Goal: Task Accomplishment & Management: Use online tool/utility

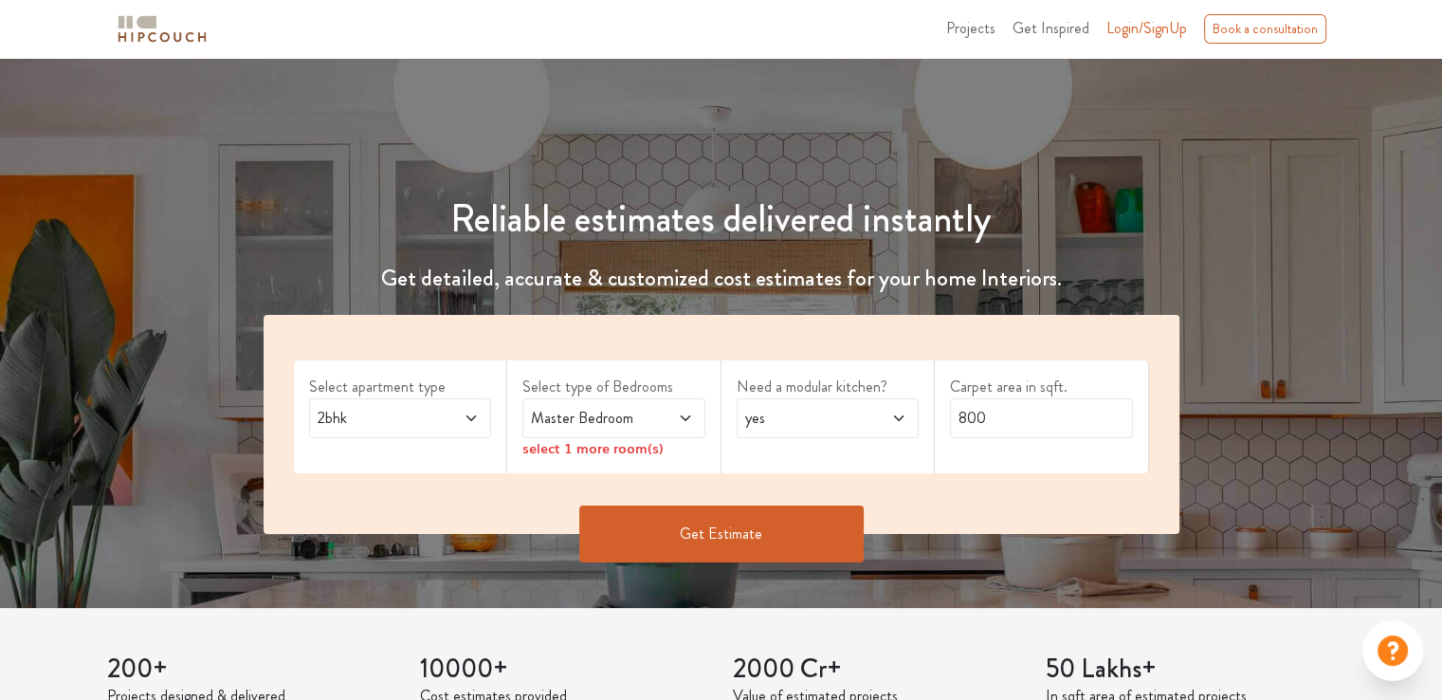
scroll to position [190, 0]
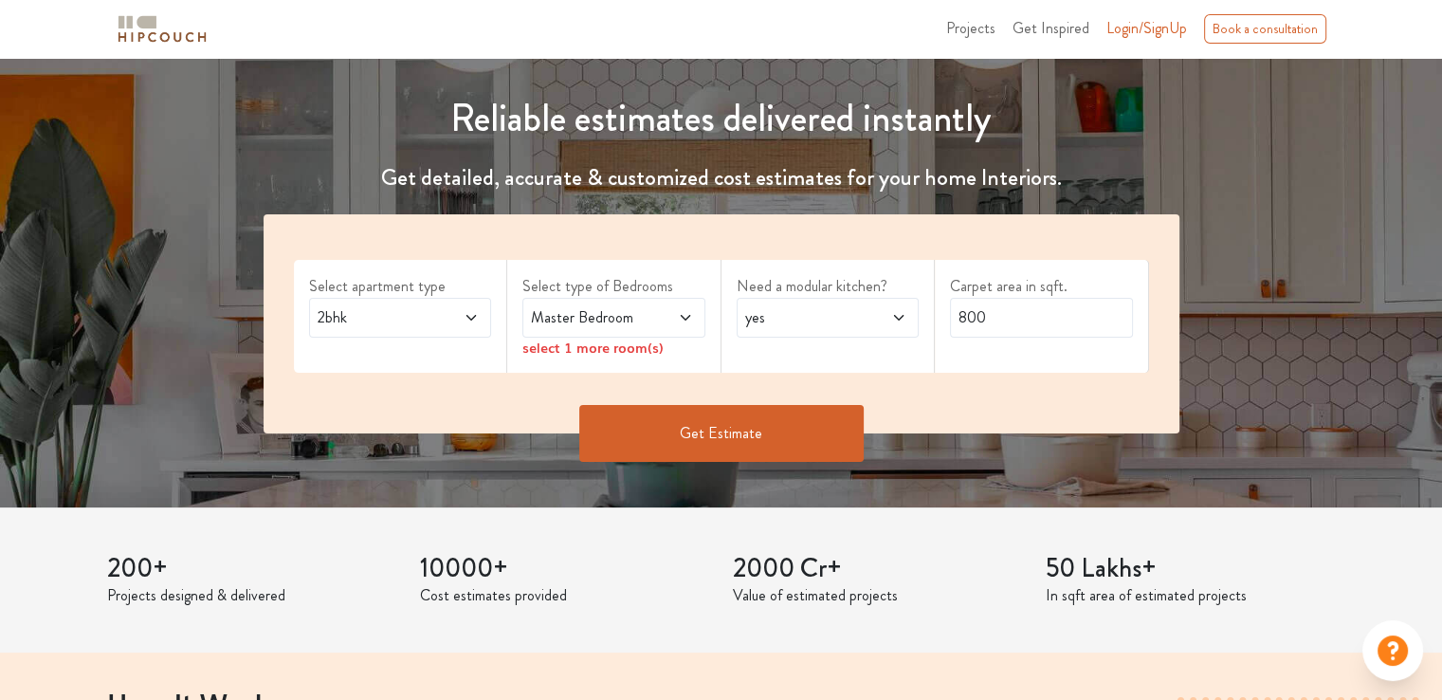
click at [421, 312] on span "2bhk" at bounding box center [376, 317] width 124 height 23
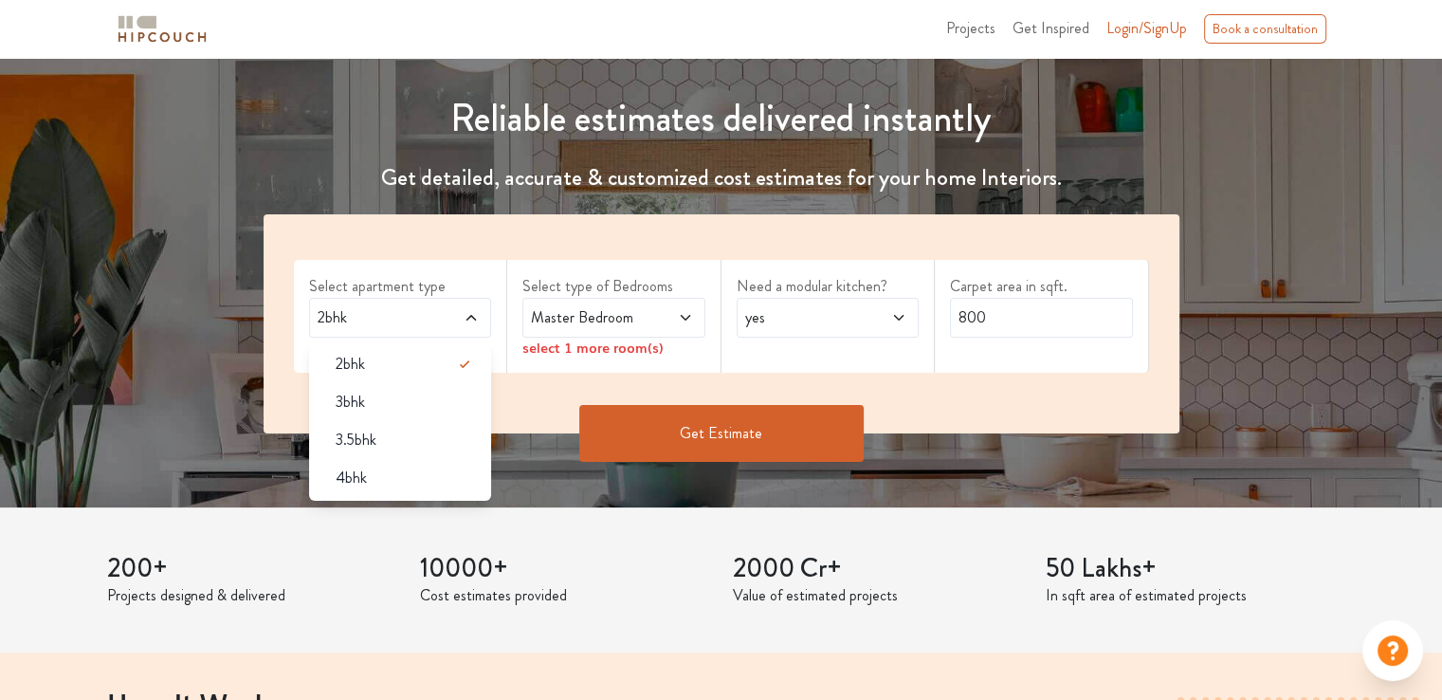
click at [422, 266] on div "Select apartment type 2bhk 2bhk 3bhk 3.5bhk 4bhk" at bounding box center [401, 316] width 214 height 113
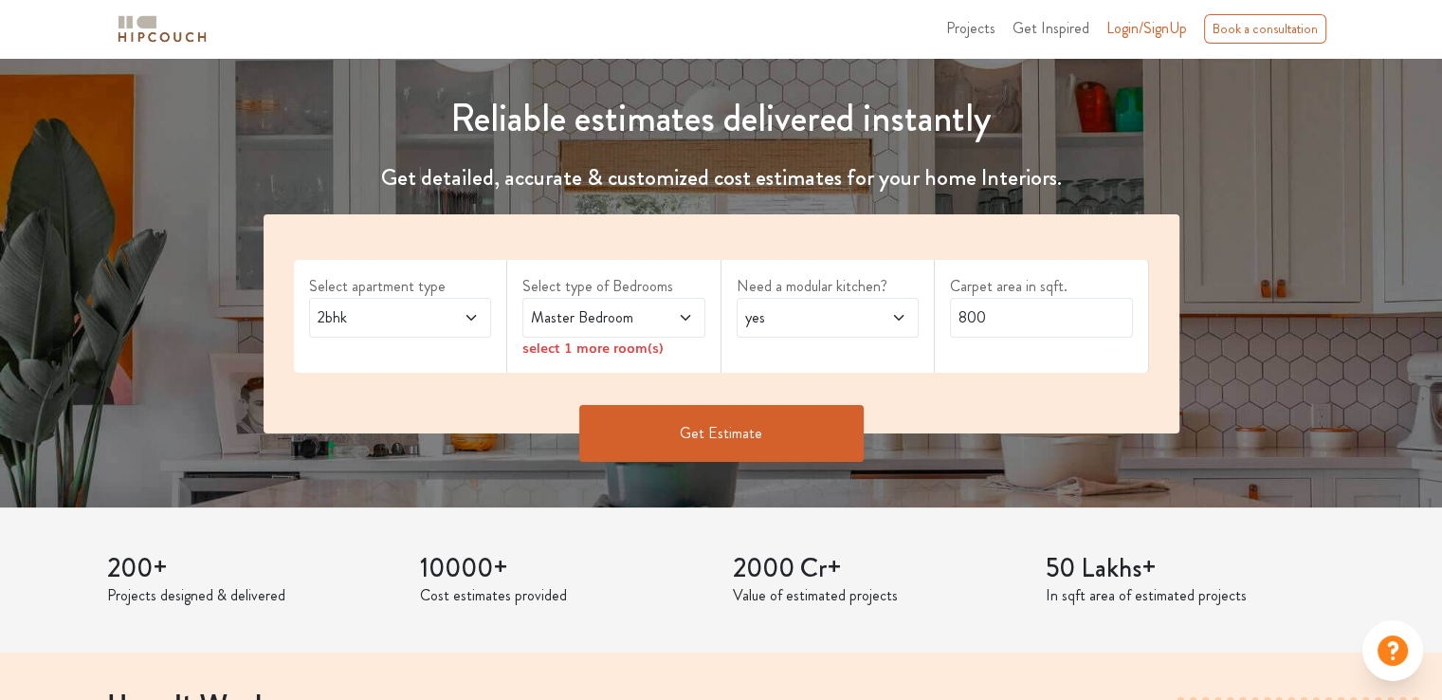
click at [823, 323] on span "yes" at bounding box center [804, 317] width 124 height 23
click at [601, 312] on span "Master Bedroom" at bounding box center [589, 317] width 124 height 23
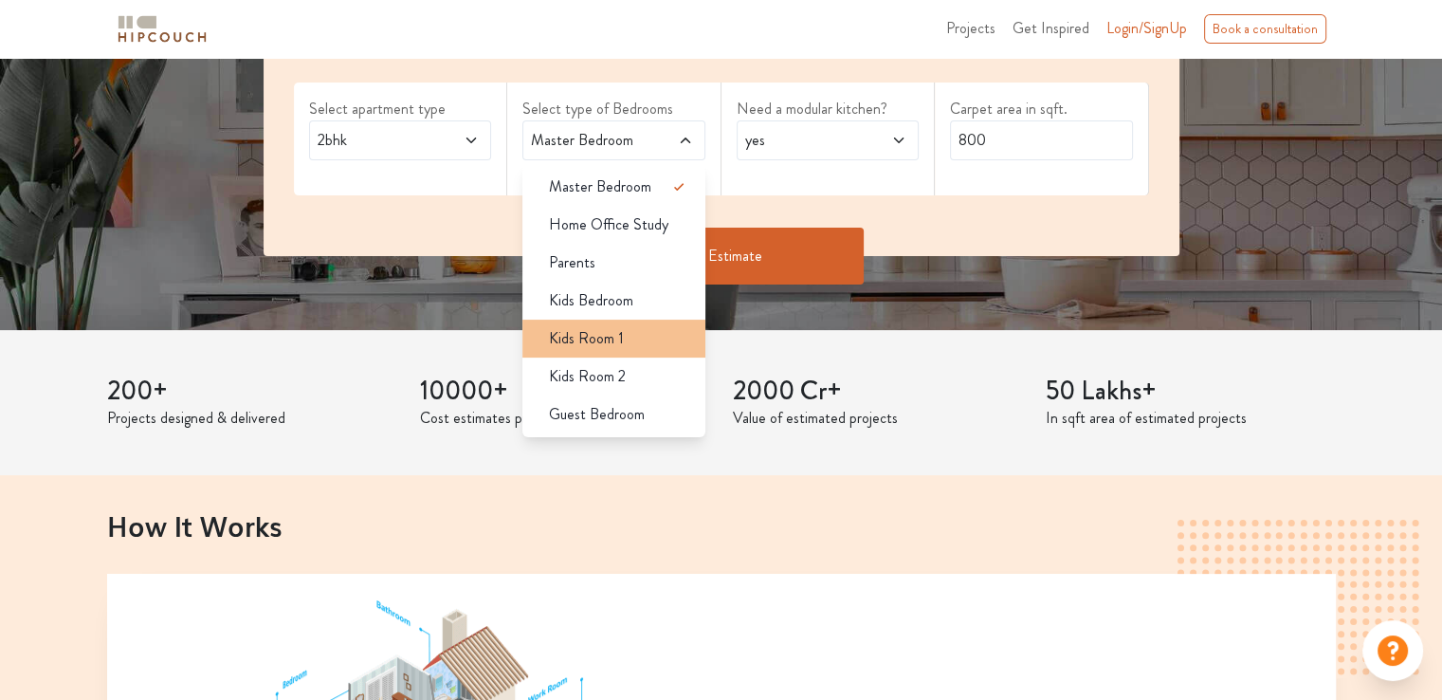
scroll to position [379, 0]
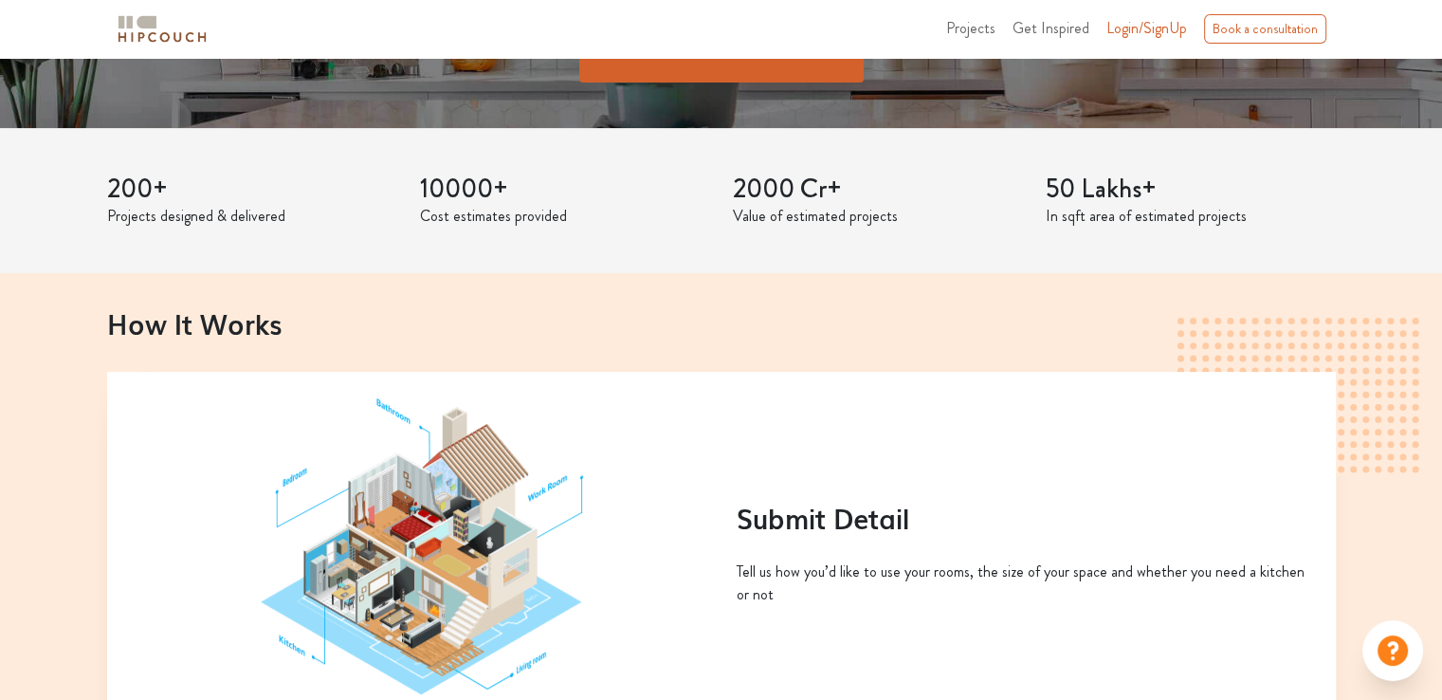
scroll to position [1043, 0]
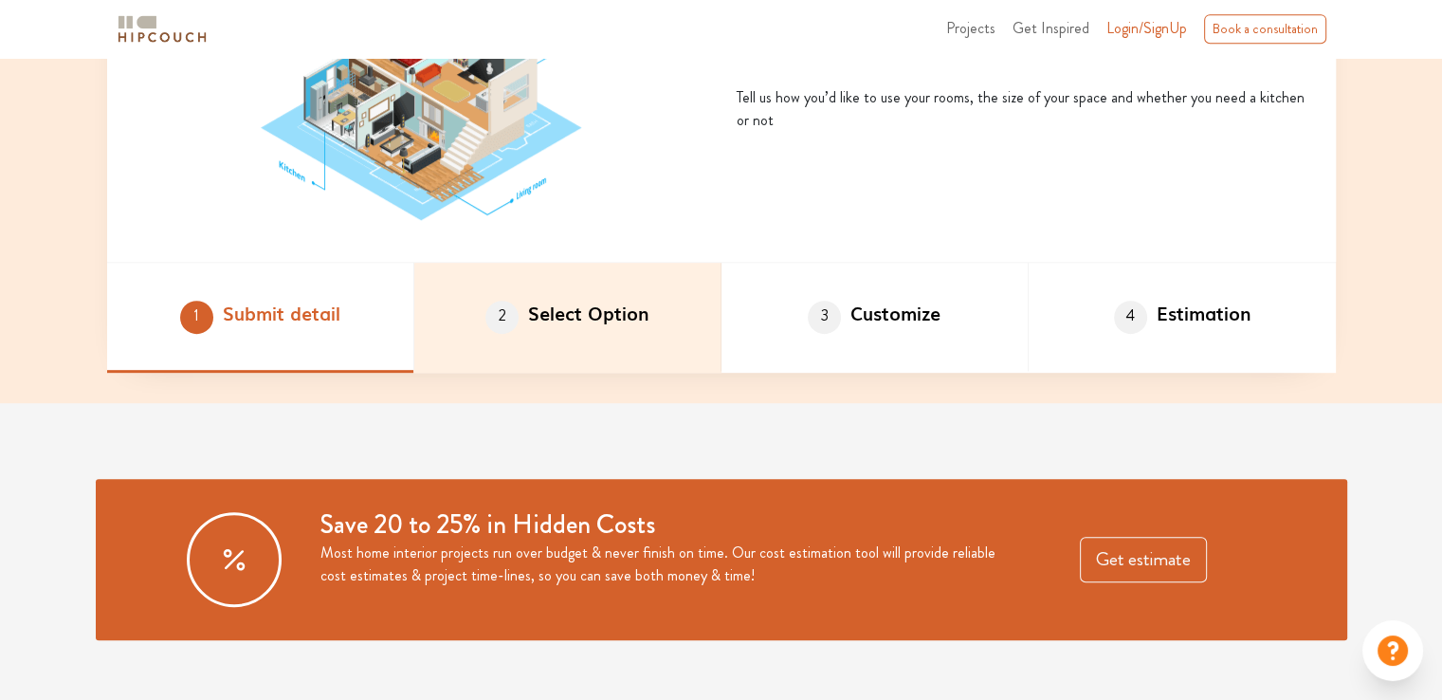
click at [583, 345] on li "2 Select Option" at bounding box center [567, 318] width 307 height 110
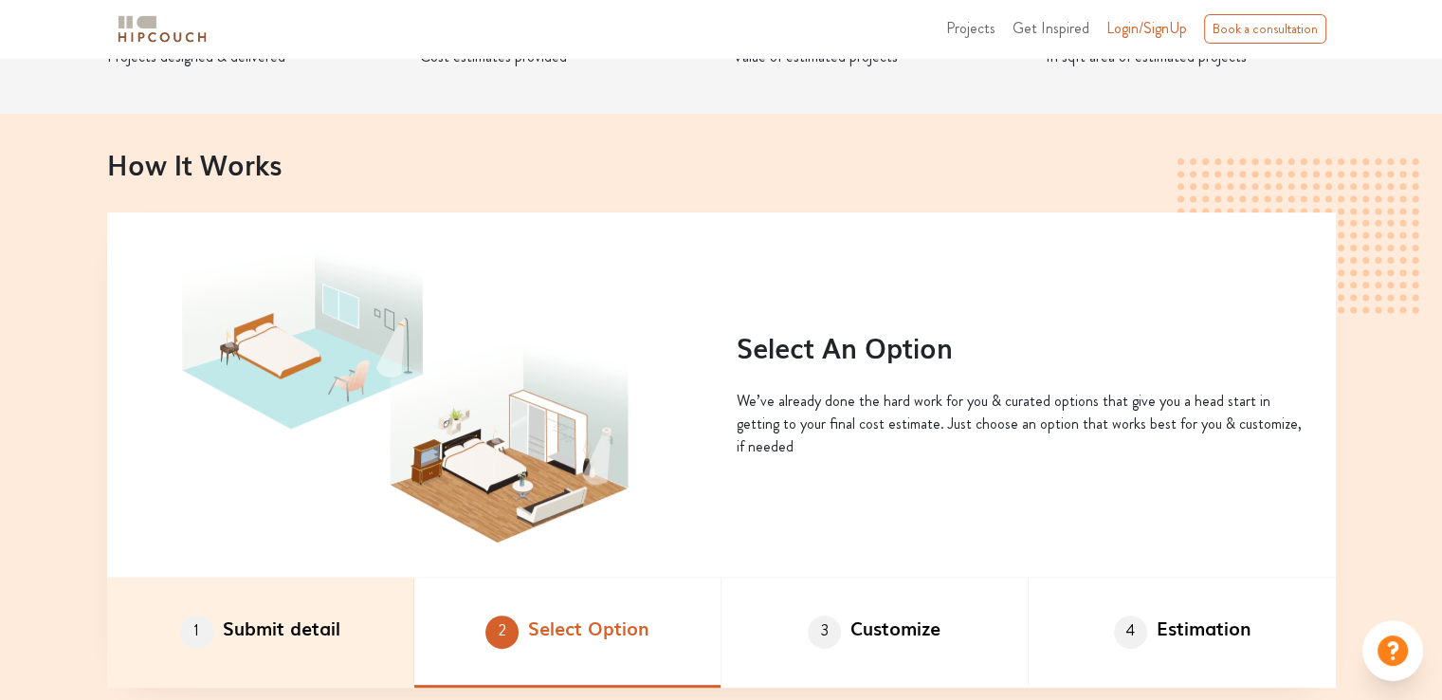
scroll to position [948, 0]
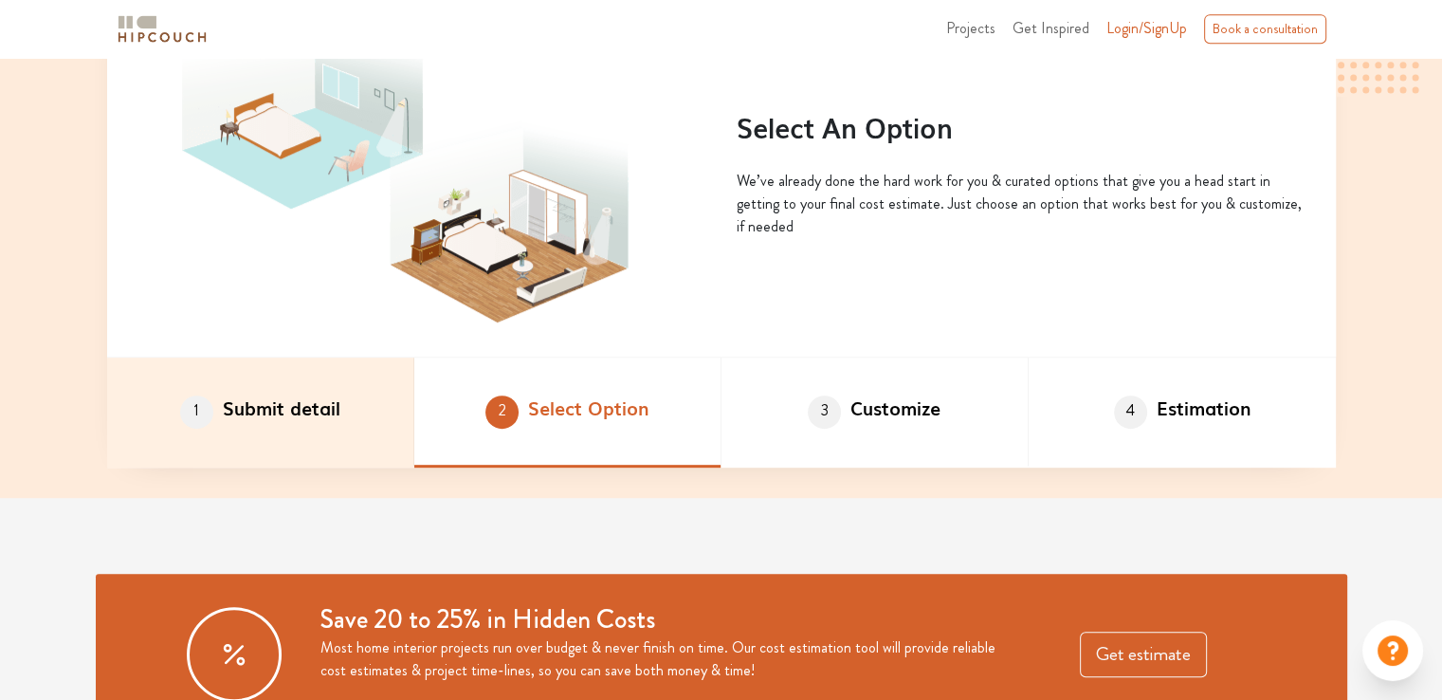
click at [358, 411] on li "1 Submit detail" at bounding box center [260, 412] width 307 height 110
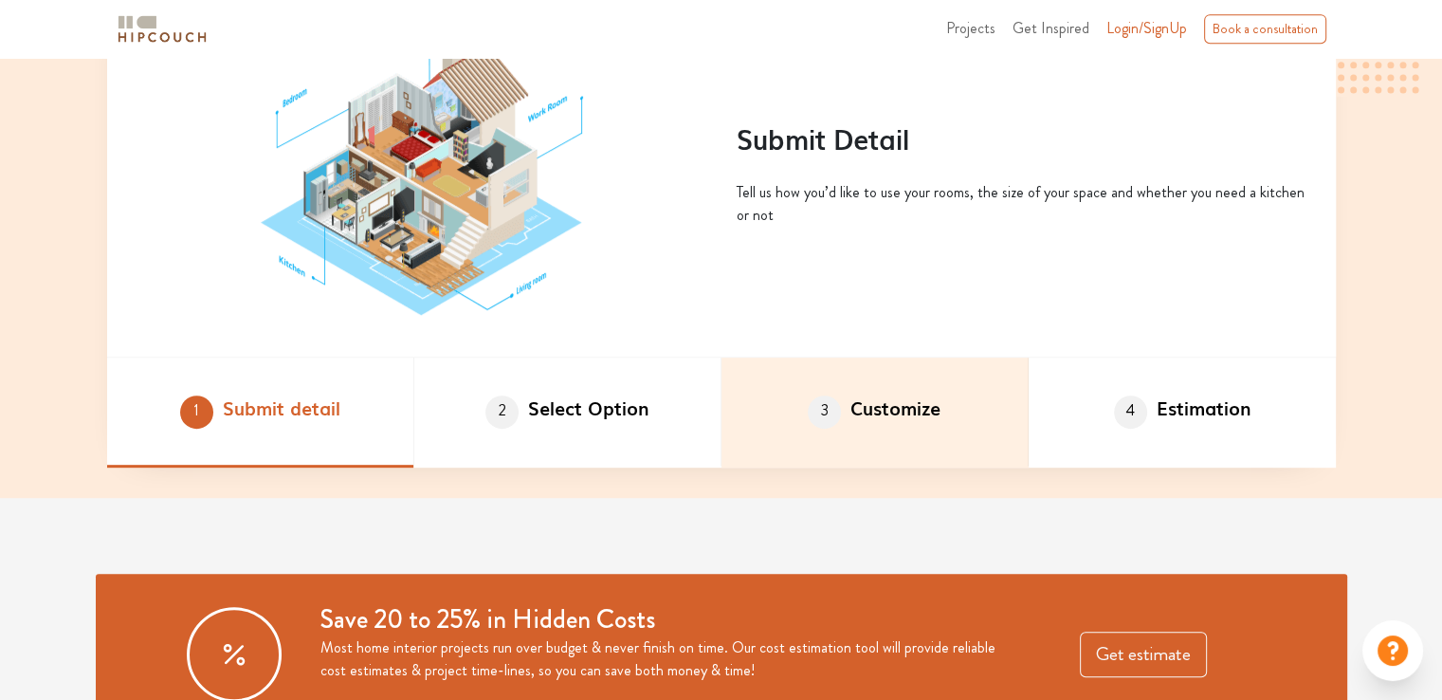
click at [929, 443] on li "3 Customize" at bounding box center [875, 412] width 307 height 110
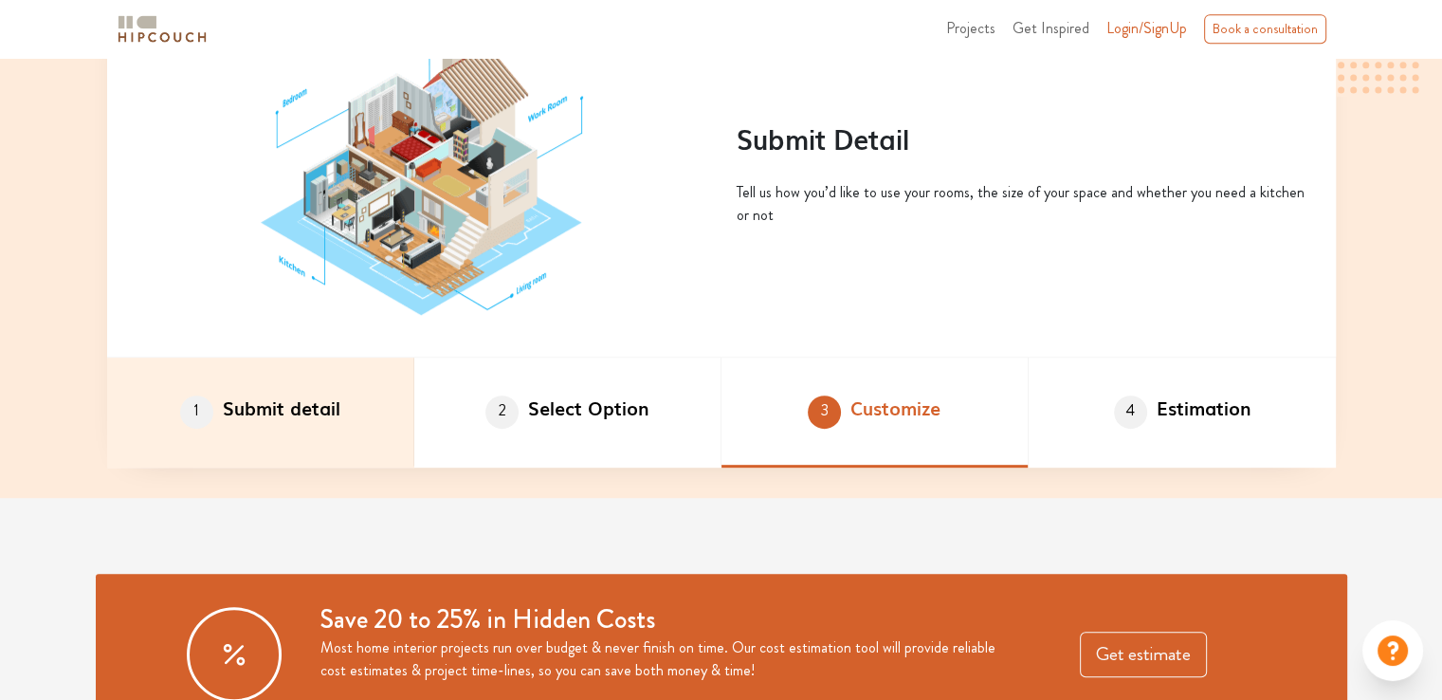
click at [260, 452] on li "1 Submit detail" at bounding box center [260, 412] width 307 height 110
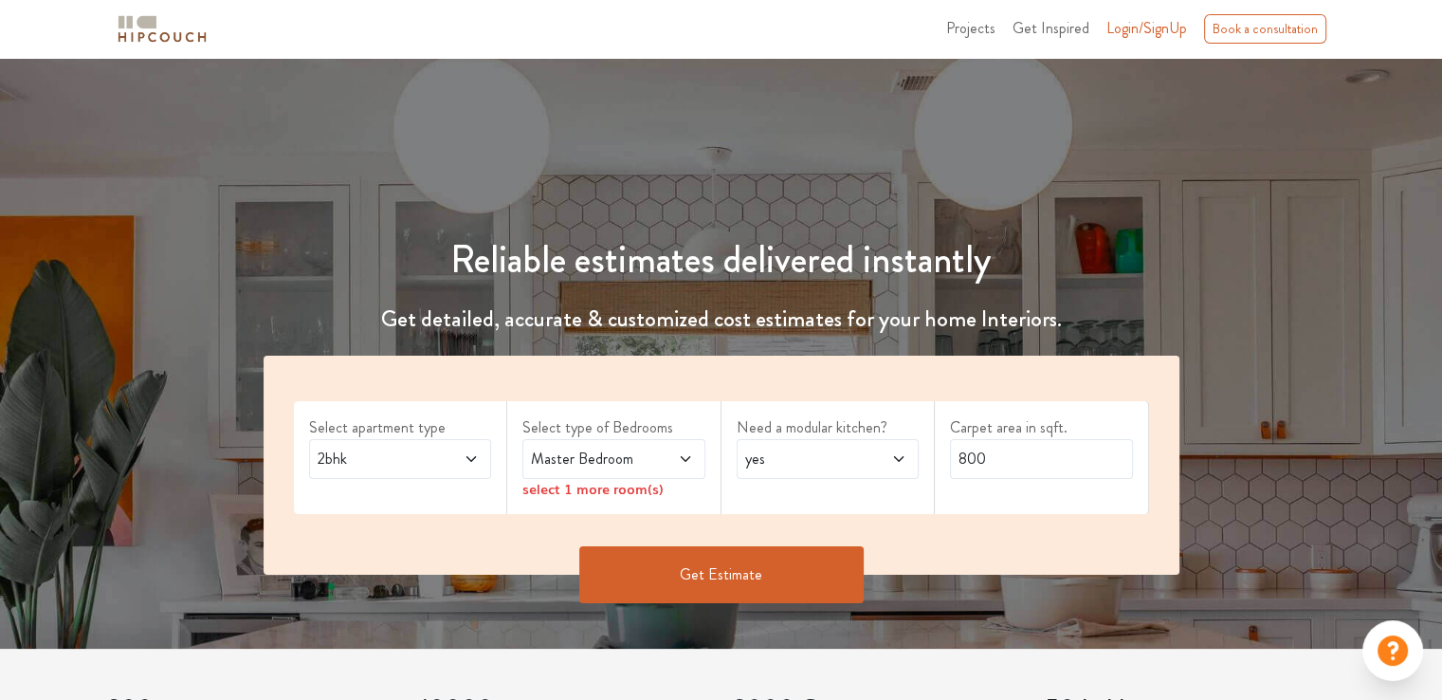
scroll to position [95, 0]
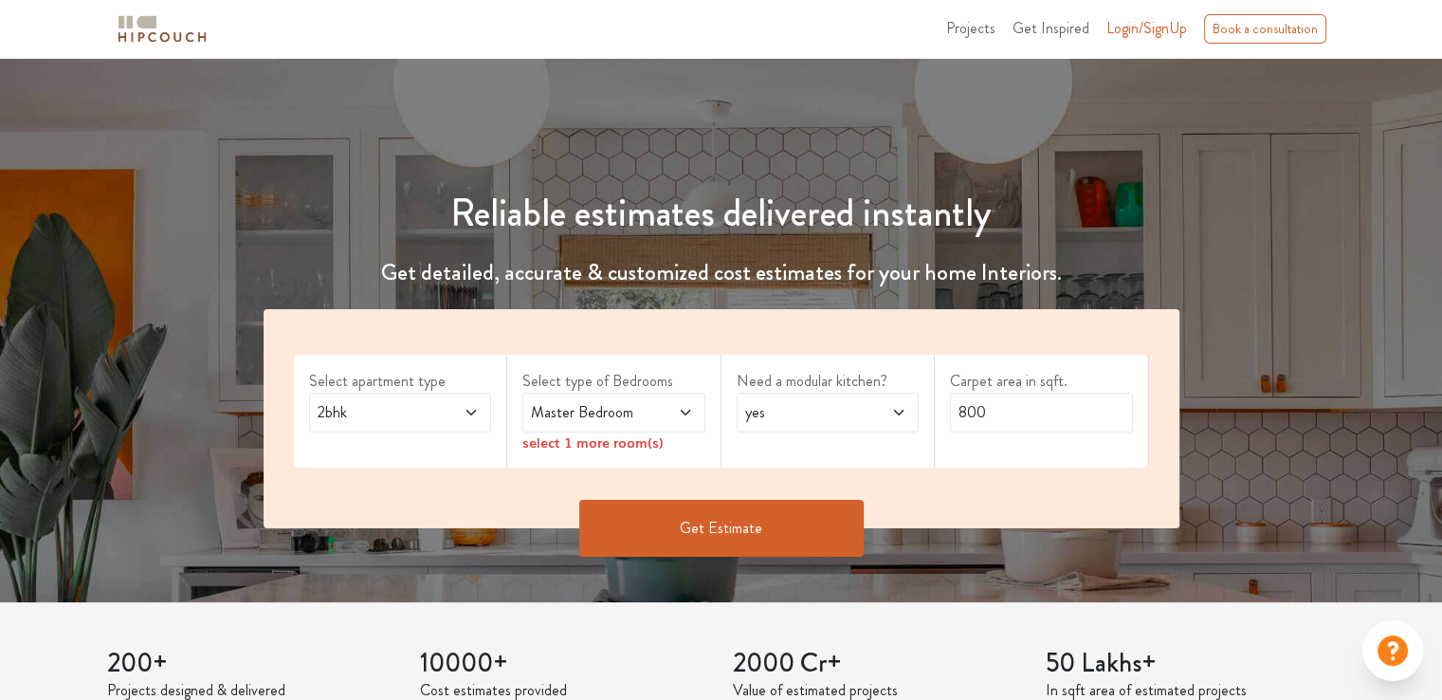
click at [591, 417] on span "Master Bedroom" at bounding box center [589, 412] width 124 height 23
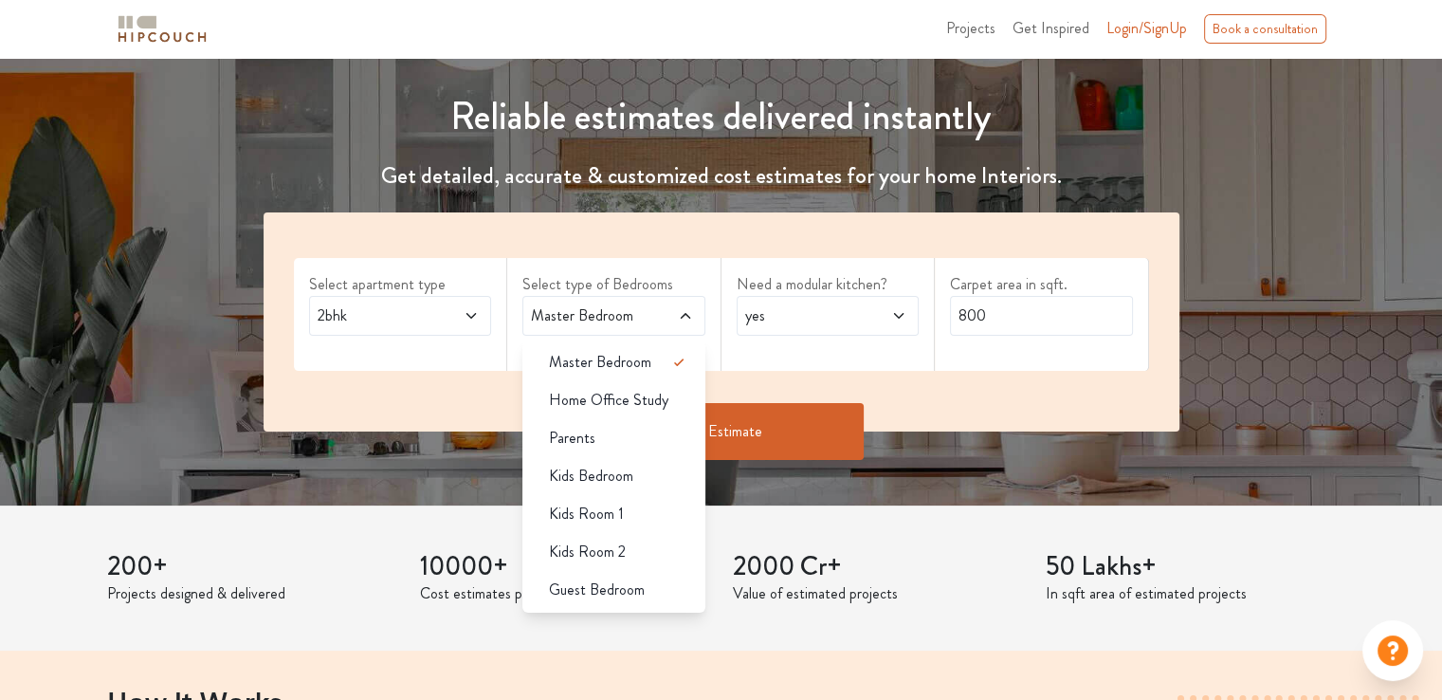
scroll to position [284, 0]
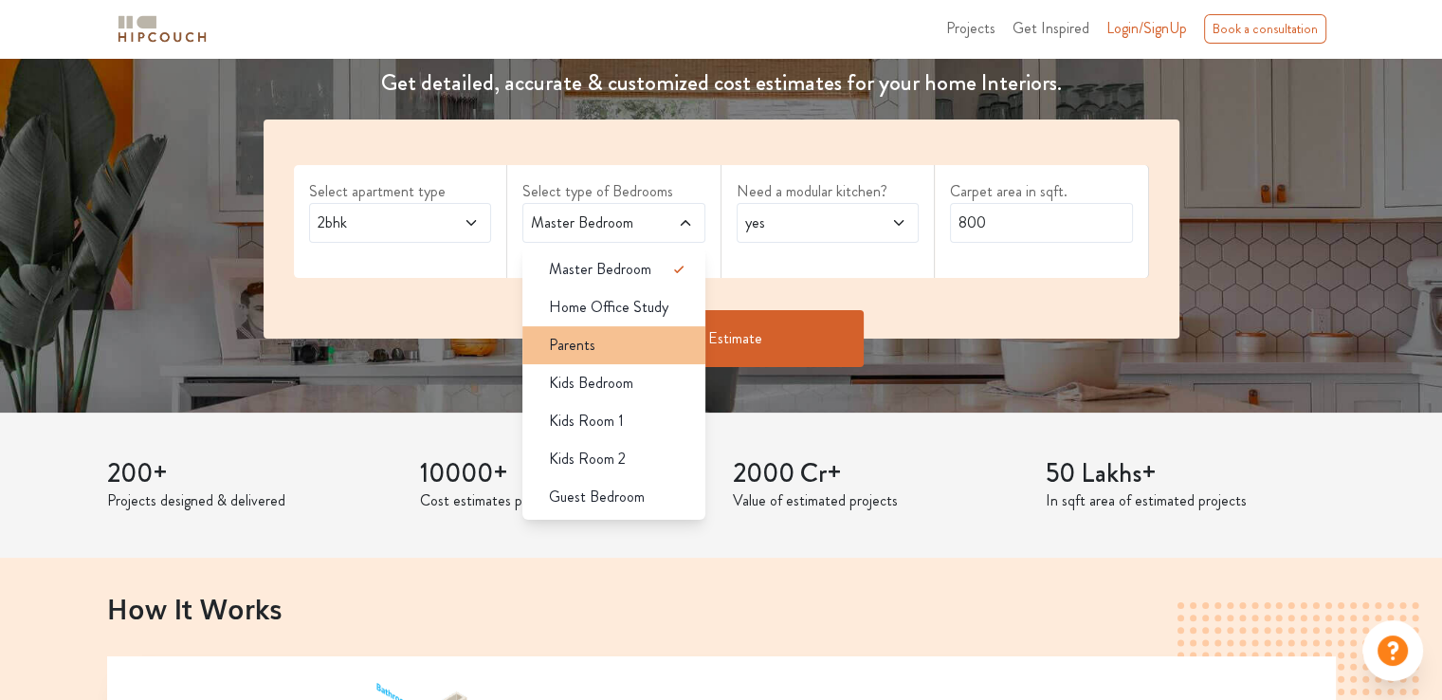
click at [628, 326] on li "Parents" at bounding box center [613, 345] width 183 height 38
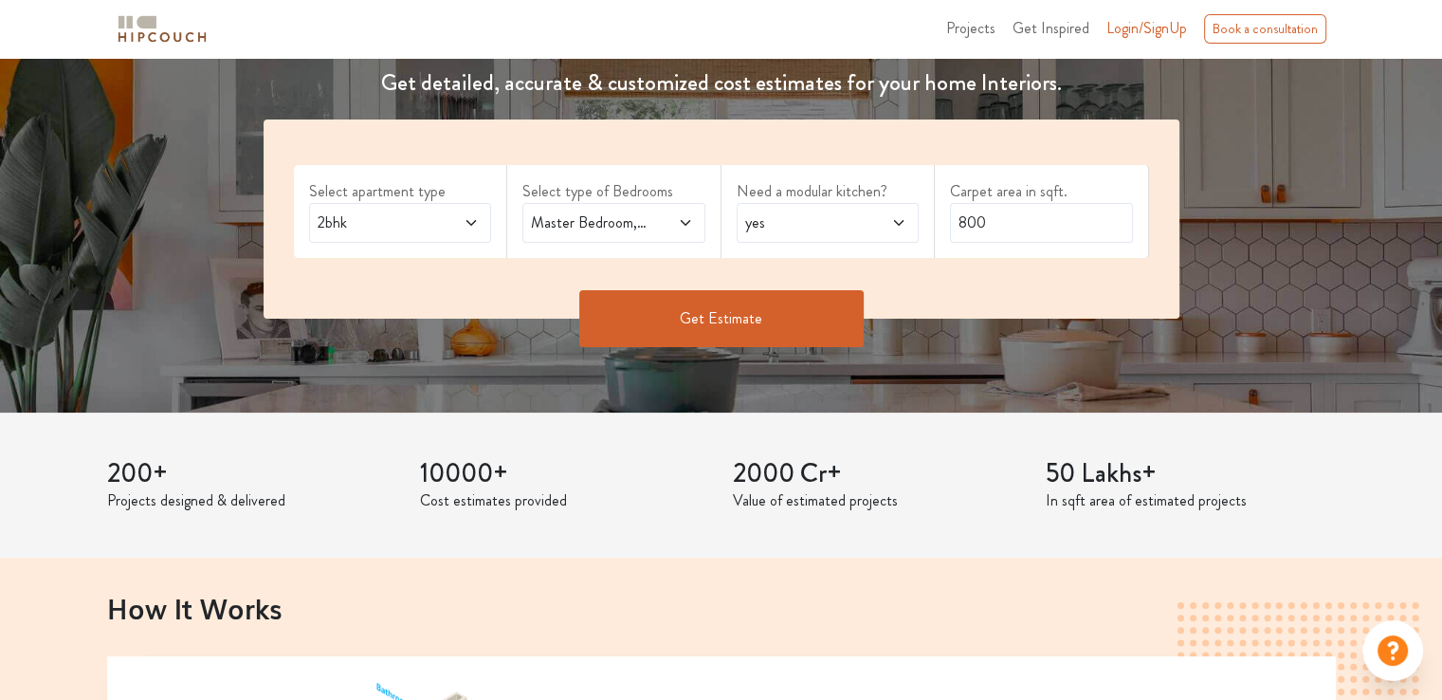
drag, startPoint x: 638, startPoint y: 204, endPoint x: 639, endPoint y: 226, distance: 21.8
click at [638, 206] on div "Master Bedroom,Parents" at bounding box center [613, 223] width 183 height 40
click at [639, 226] on span "Master Bedroom,Parents" at bounding box center [589, 222] width 124 height 23
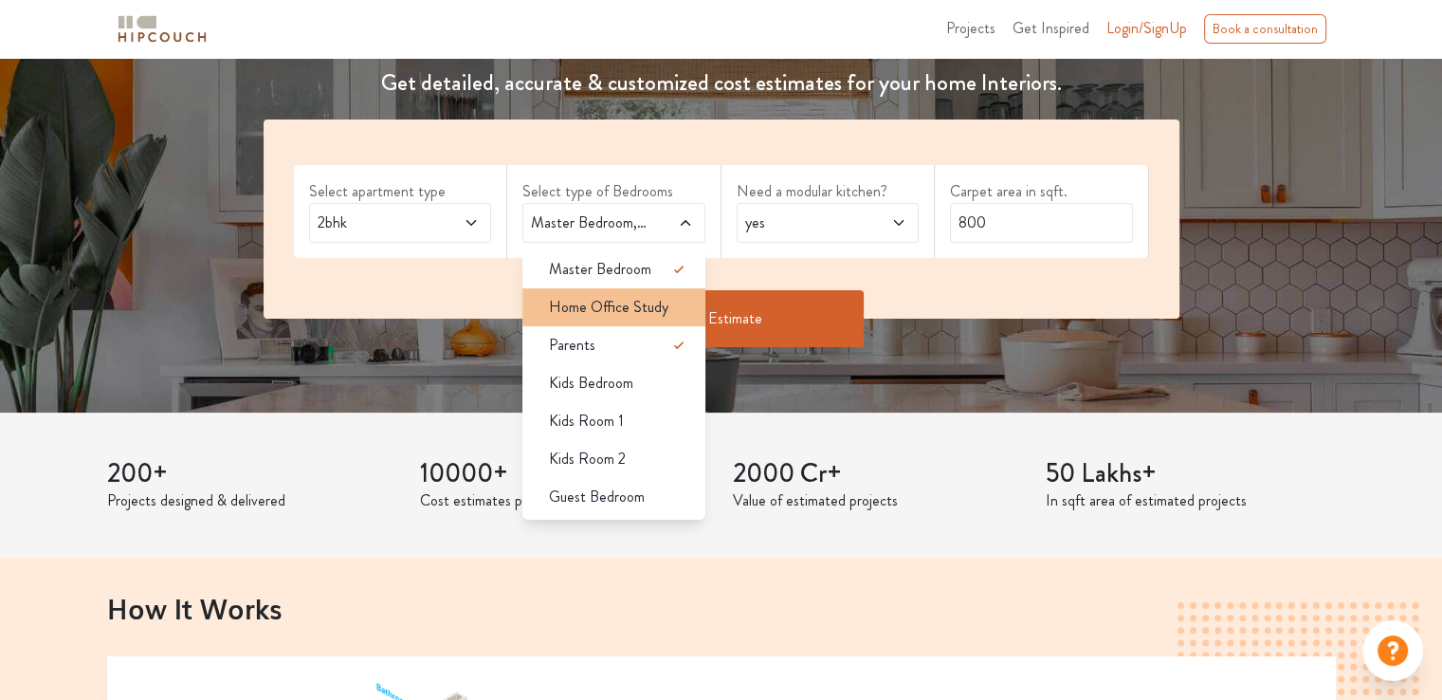
click at [633, 293] on li "Home Office Study" at bounding box center [613, 307] width 183 height 38
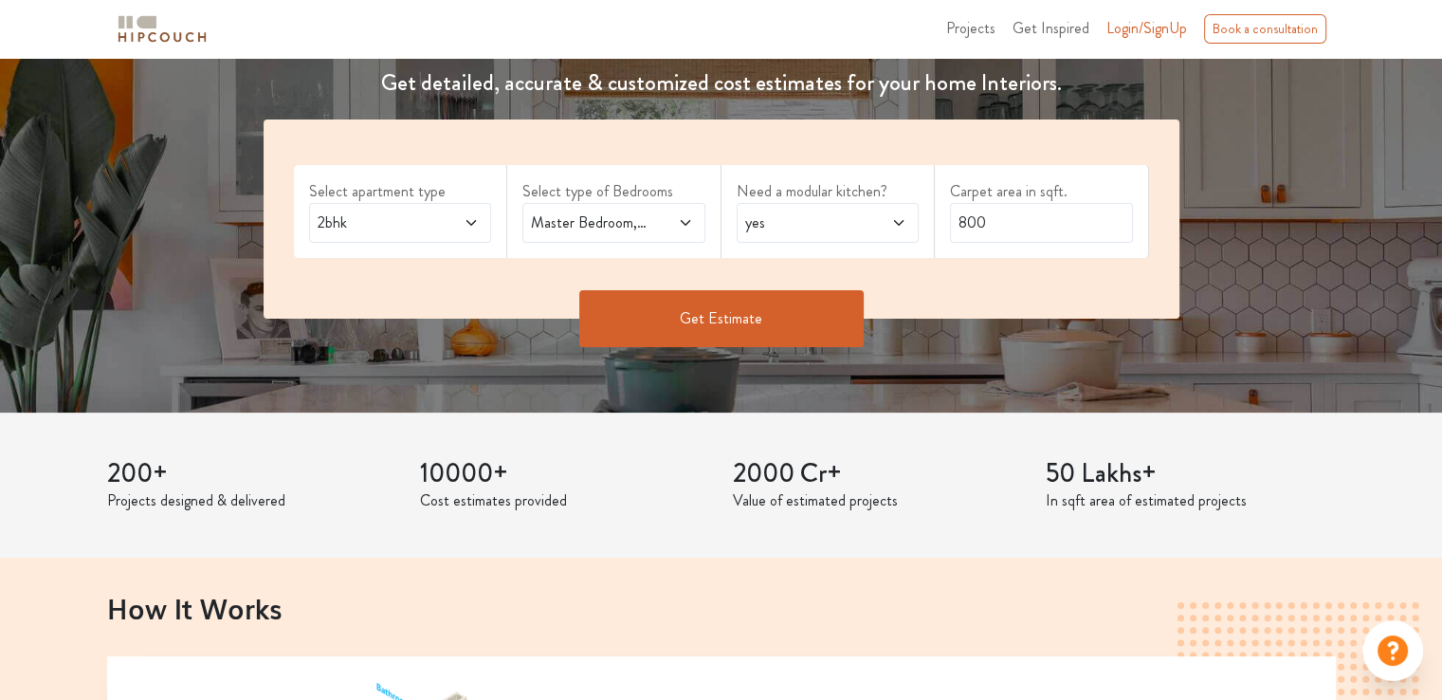
click at [427, 219] on span "2bhk" at bounding box center [376, 222] width 124 height 23
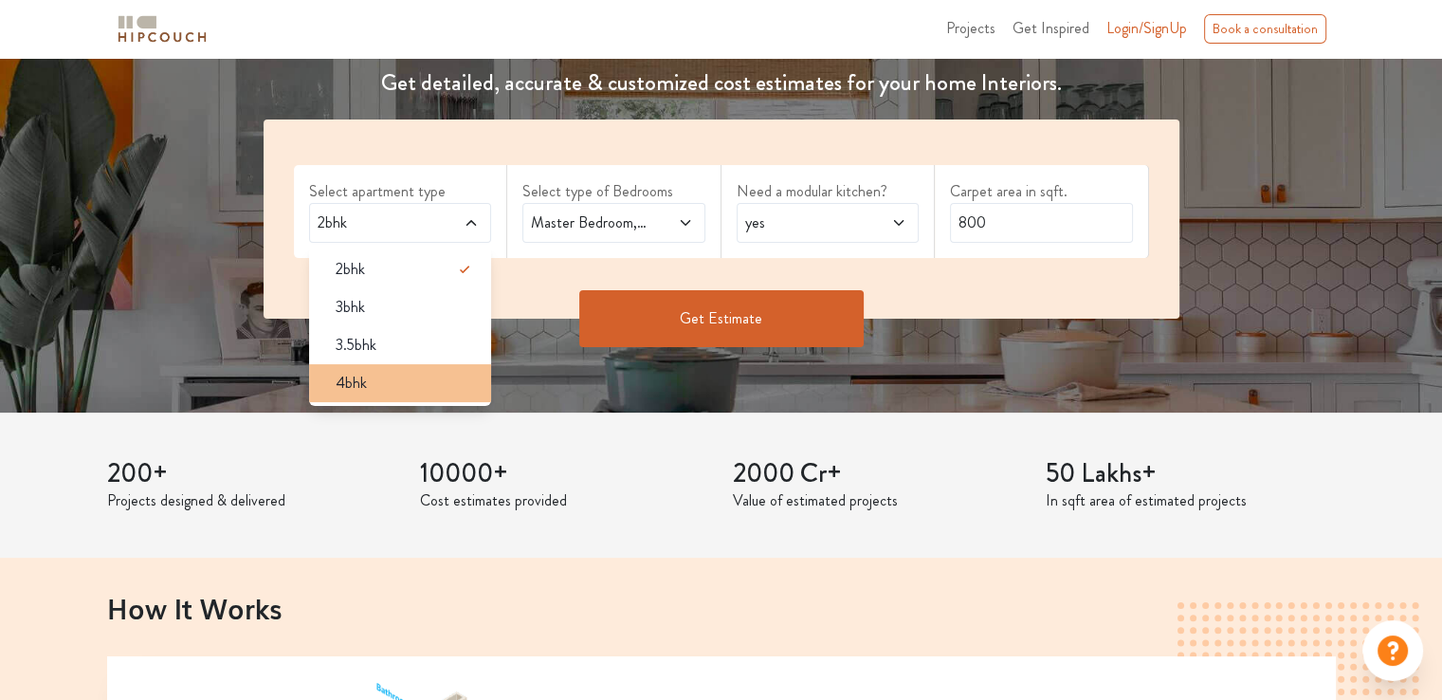
click at [400, 374] on div "4bhk" at bounding box center [407, 383] width 172 height 23
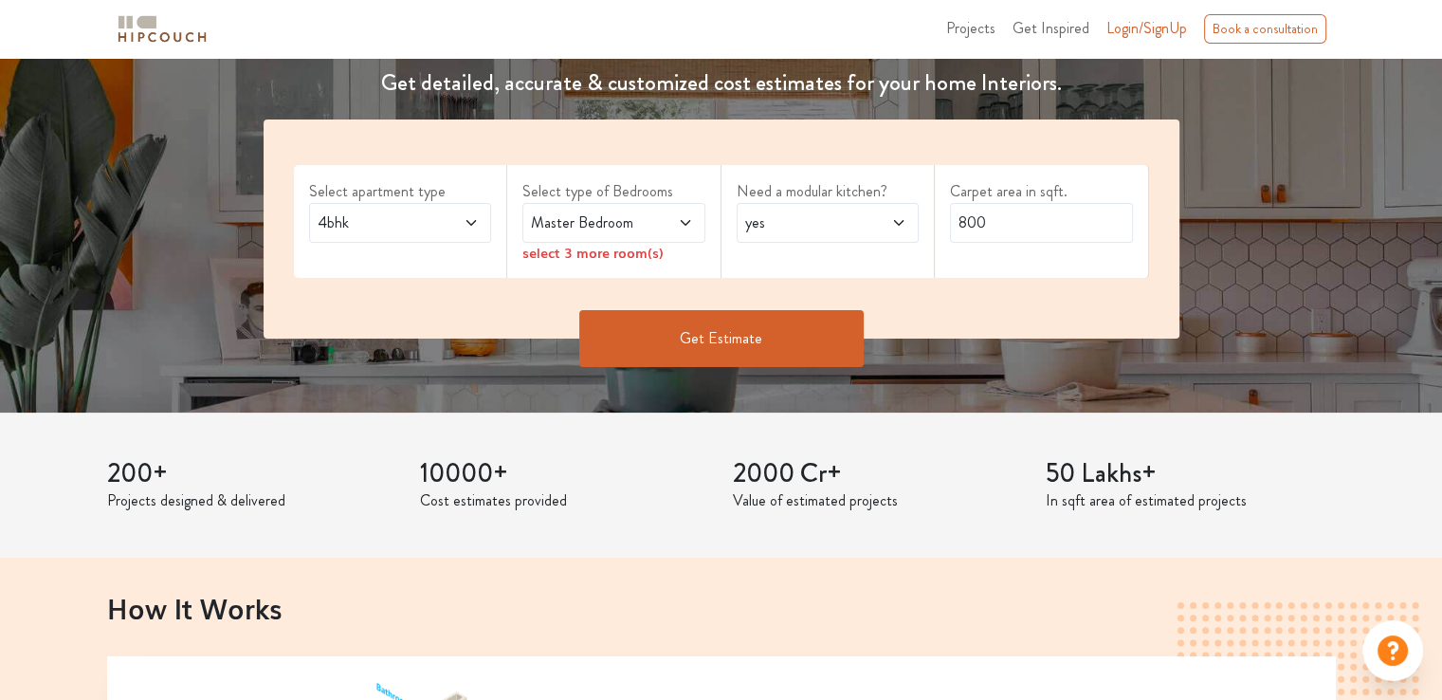
click at [412, 226] on span "4bhk" at bounding box center [376, 222] width 124 height 23
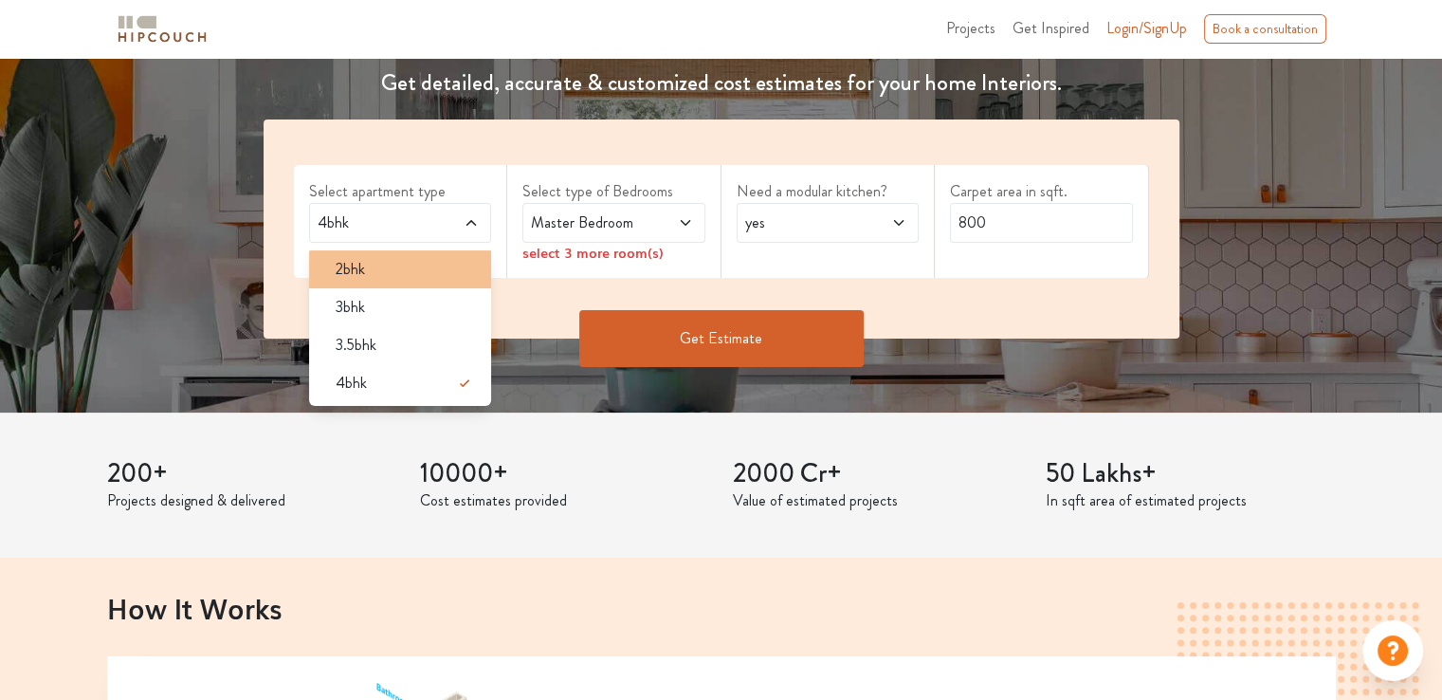
click at [414, 273] on div "2bhk" at bounding box center [407, 269] width 172 height 23
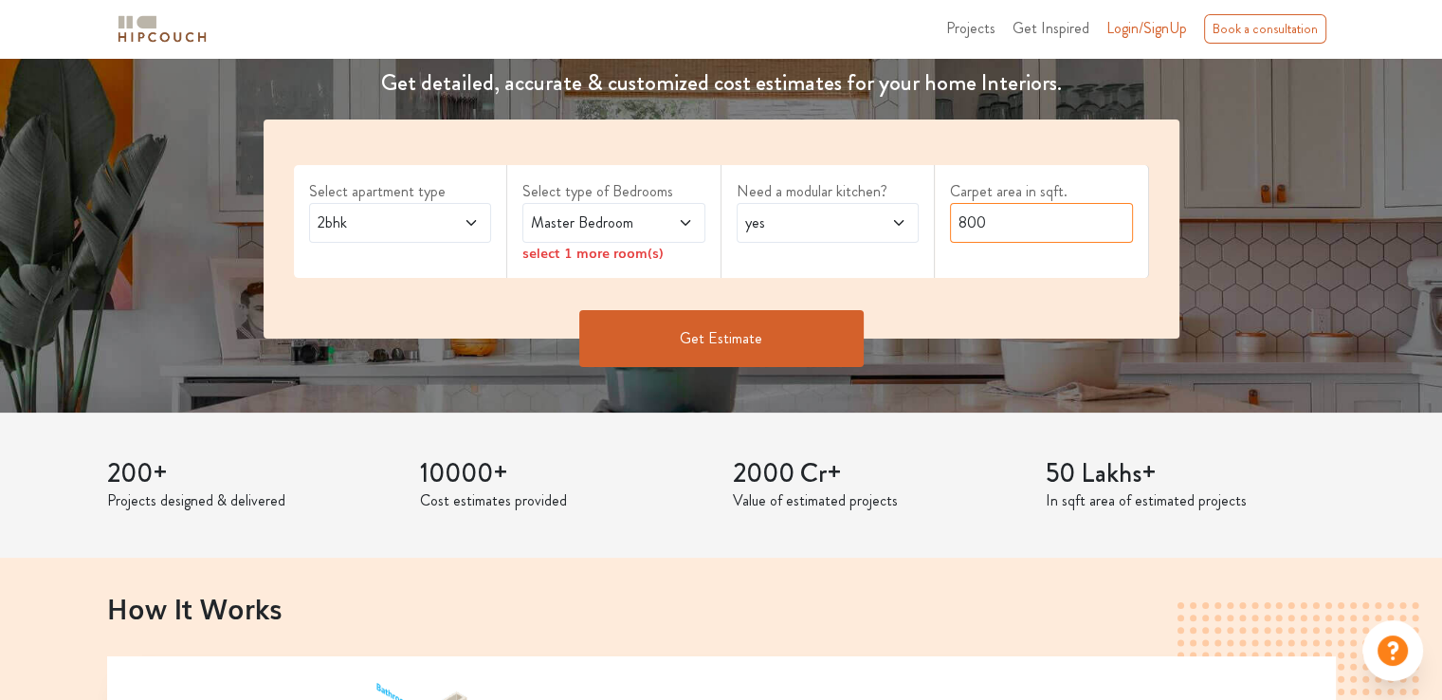
click at [1029, 231] on input "800" at bounding box center [1041, 223] width 183 height 40
drag, startPoint x: 958, startPoint y: 226, endPoint x: 870, endPoint y: 221, distance: 87.4
click at [870, 221] on div "Select apartment type 2bhk Select type of Bedrooms Master Bedroom select 1 more…" at bounding box center [722, 228] width 916 height 219
type input "1120"
click at [870, 221] on span at bounding box center [886, 222] width 42 height 23
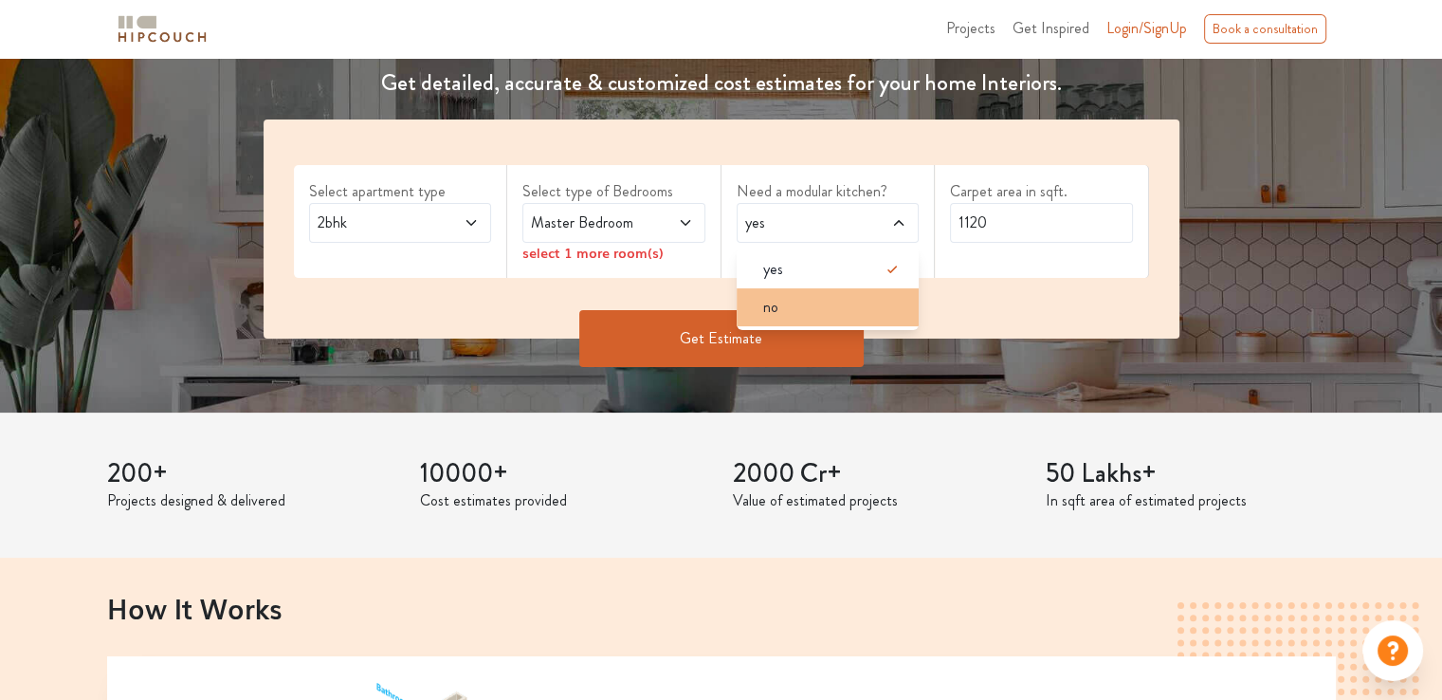
click at [802, 303] on div "no" at bounding box center [834, 307] width 172 height 23
click at [815, 211] on span "no" at bounding box center [804, 222] width 124 height 23
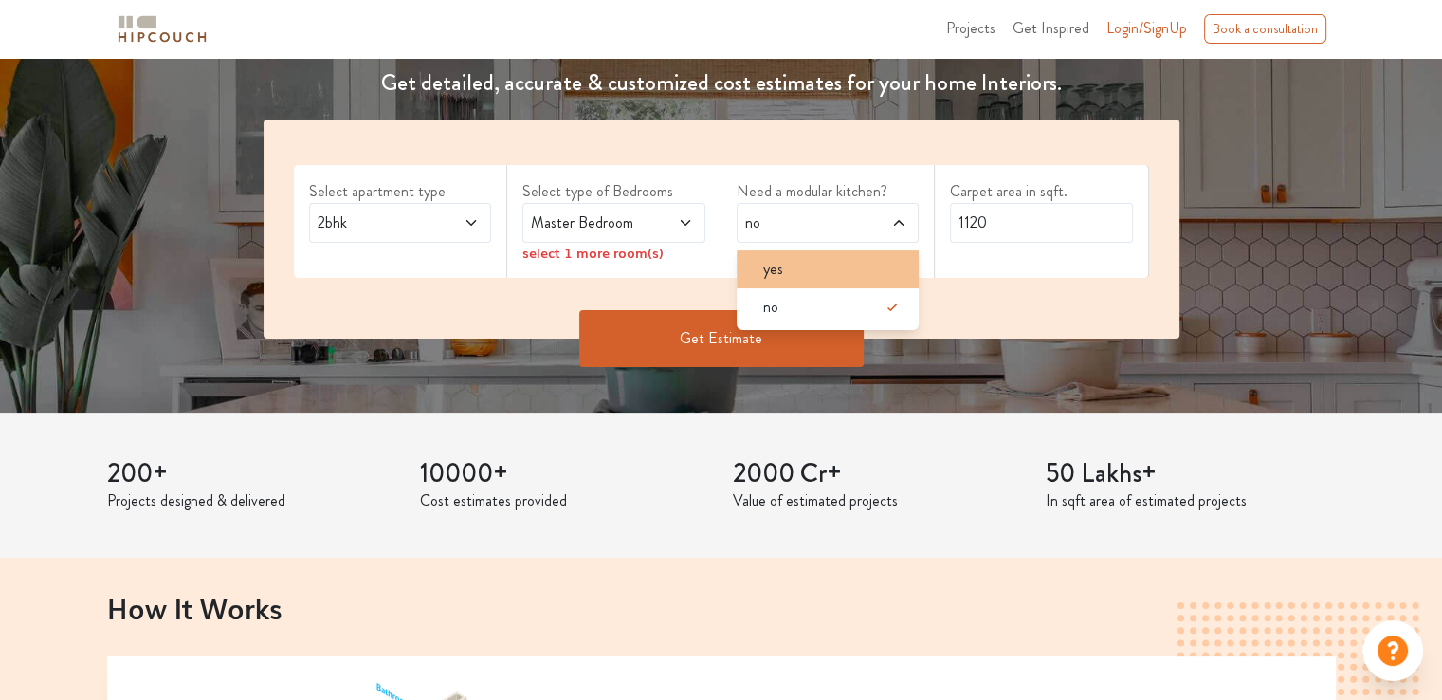
click at [819, 267] on div "yes" at bounding box center [834, 269] width 172 height 23
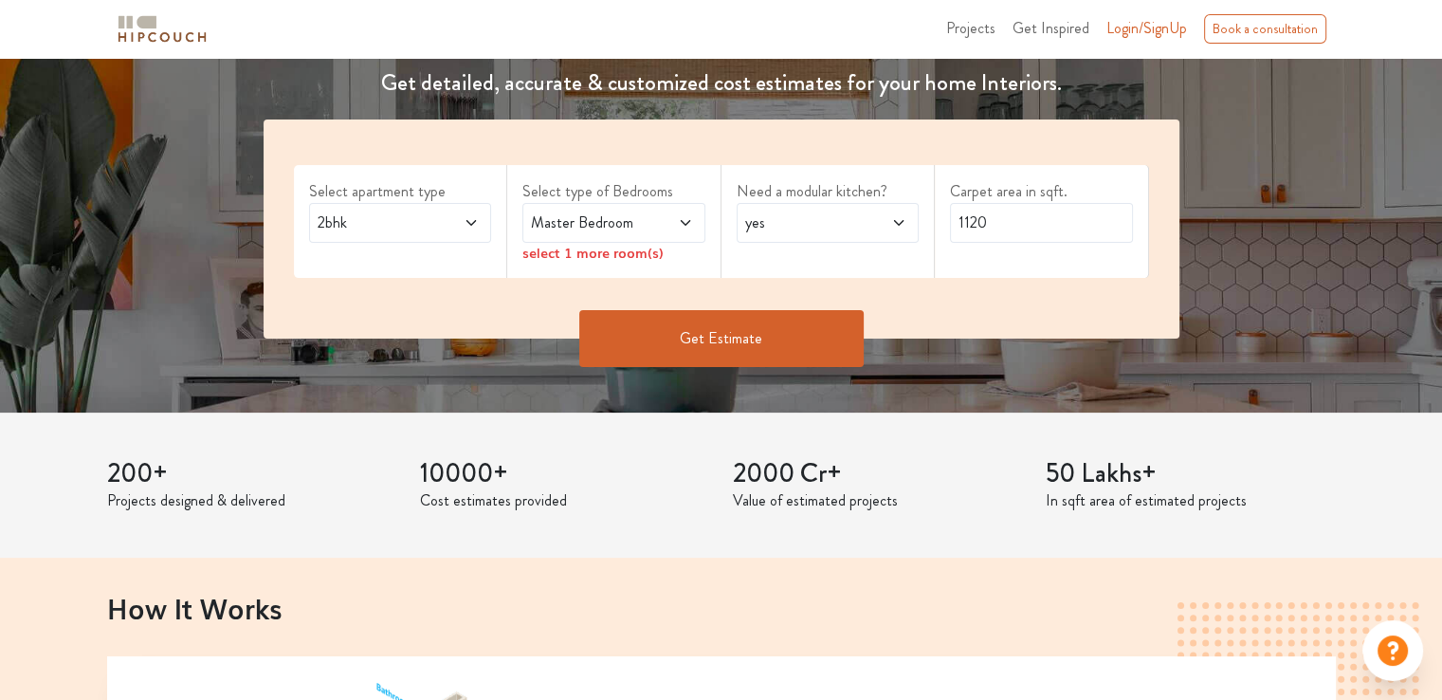
click at [834, 221] on span "yes" at bounding box center [804, 222] width 124 height 23
click at [818, 306] on div "no" at bounding box center [834, 307] width 172 height 23
click at [637, 225] on span "Master Bedroom" at bounding box center [589, 222] width 124 height 23
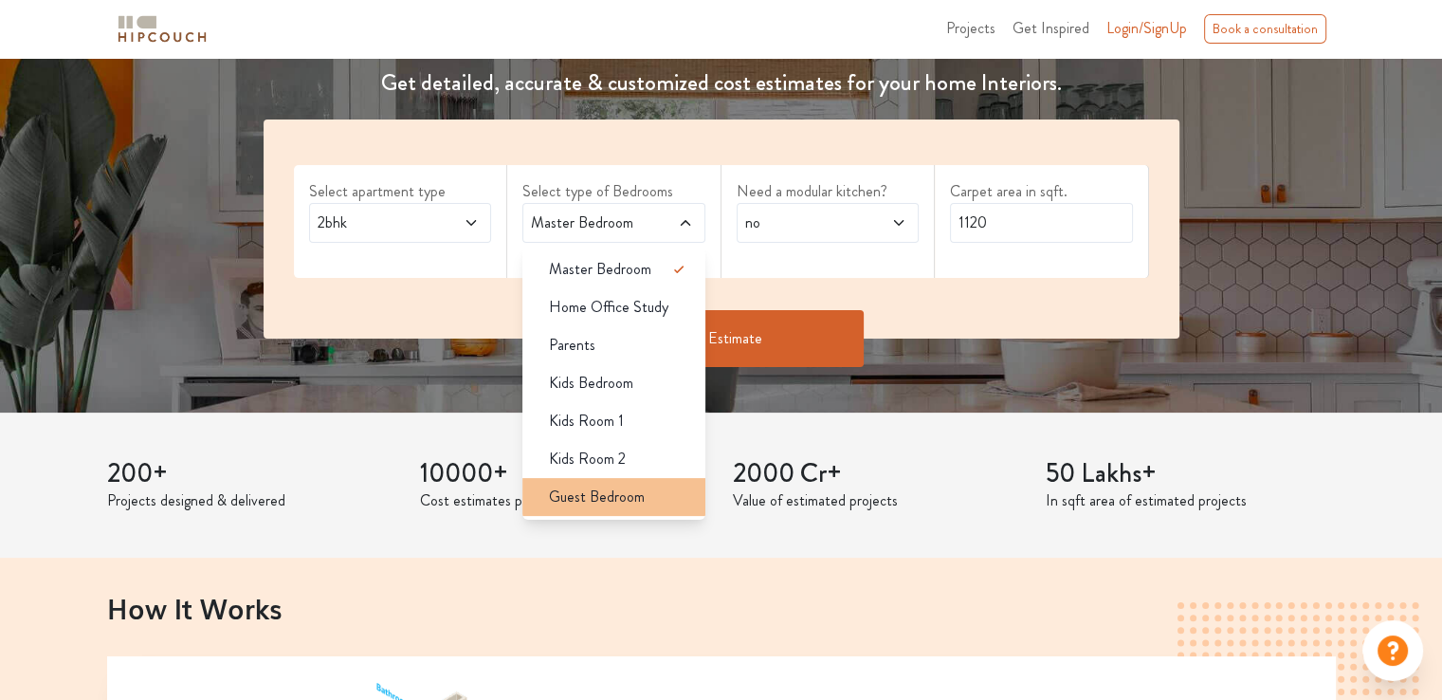
click at [620, 485] on span "Guest Bedroom" at bounding box center [597, 496] width 96 height 23
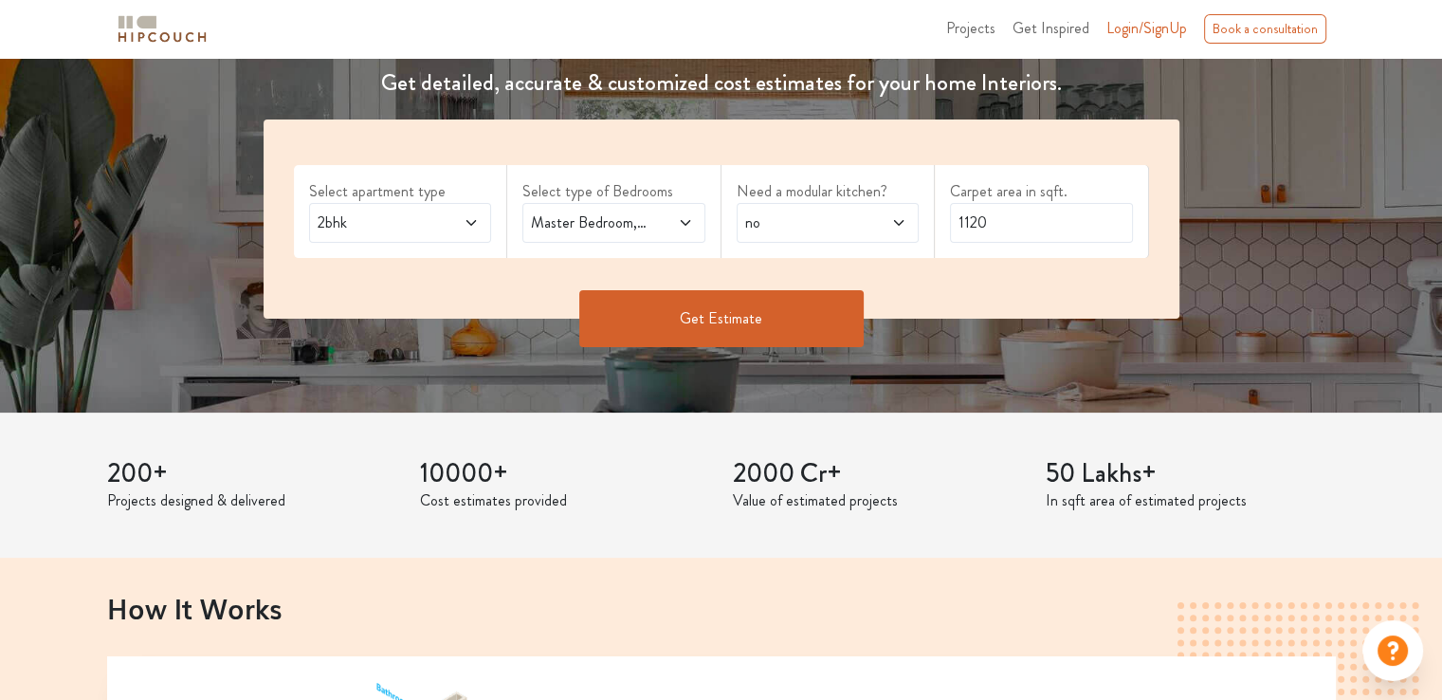
click at [620, 484] on h3 "10000+" at bounding box center [565, 474] width 290 height 32
drag, startPoint x: 634, startPoint y: 214, endPoint x: 632, endPoint y: 243, distance: 28.6
click at [634, 216] on span "Master Bedroom,Guest Bedroom" at bounding box center [589, 222] width 124 height 23
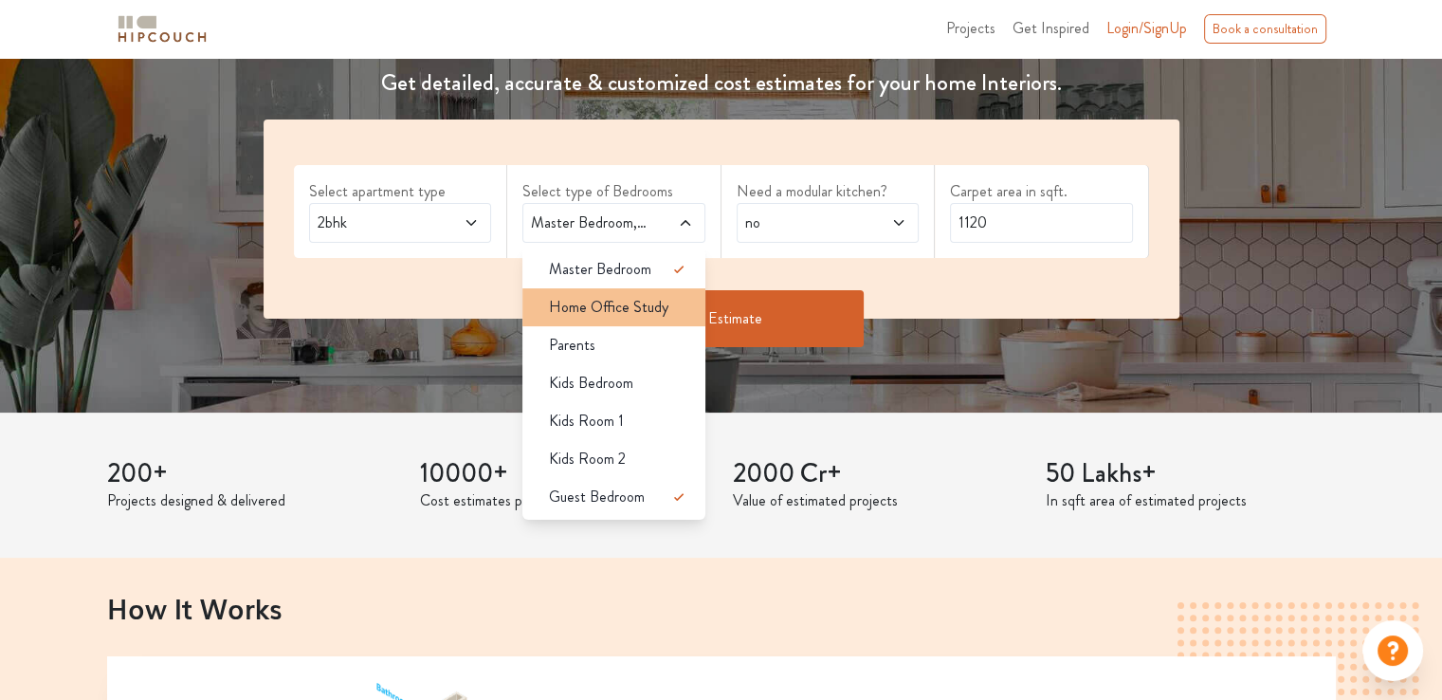
click at [620, 293] on li "Home Office Study" at bounding box center [613, 307] width 183 height 38
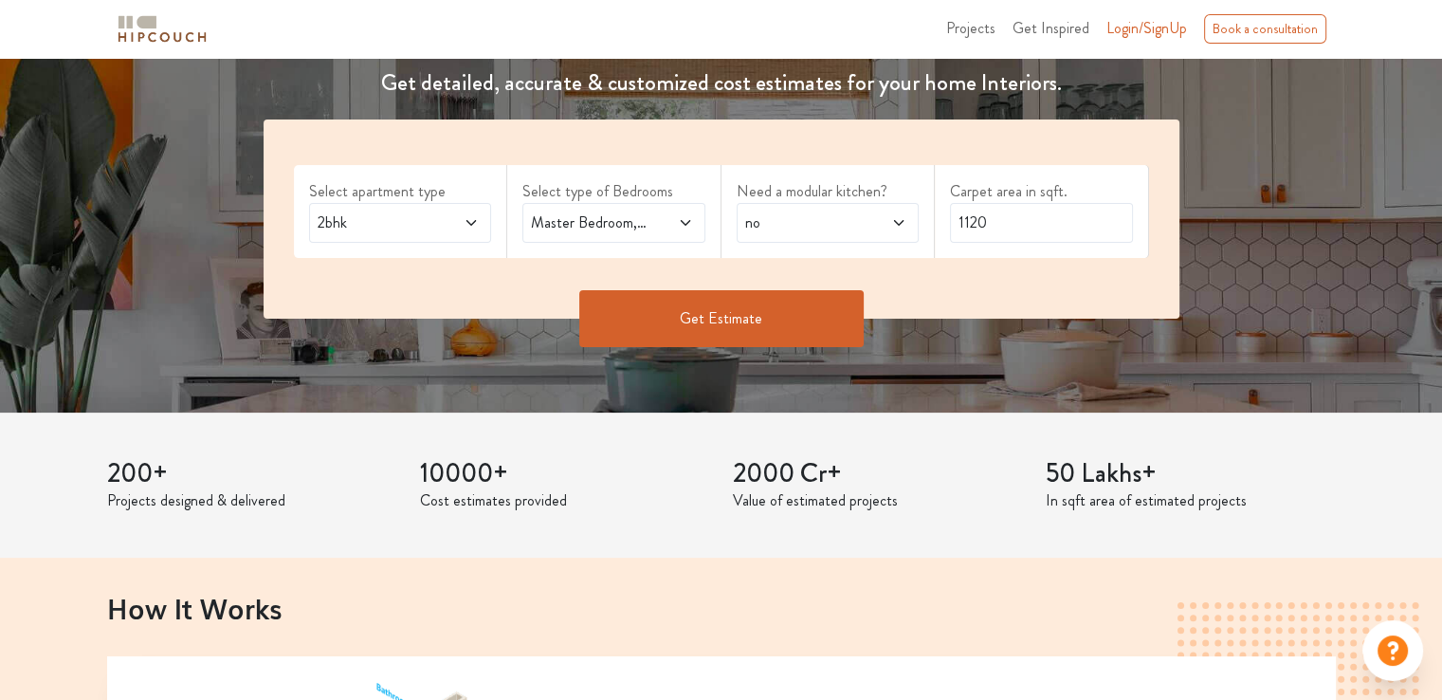
drag, startPoint x: 588, startPoint y: 179, endPoint x: 597, endPoint y: 213, distance: 35.4
click at [588, 180] on label "Select type of Bedrooms" at bounding box center [613, 191] width 183 height 23
click at [597, 213] on span "Master Bedroom,Home Office Study" at bounding box center [589, 222] width 124 height 23
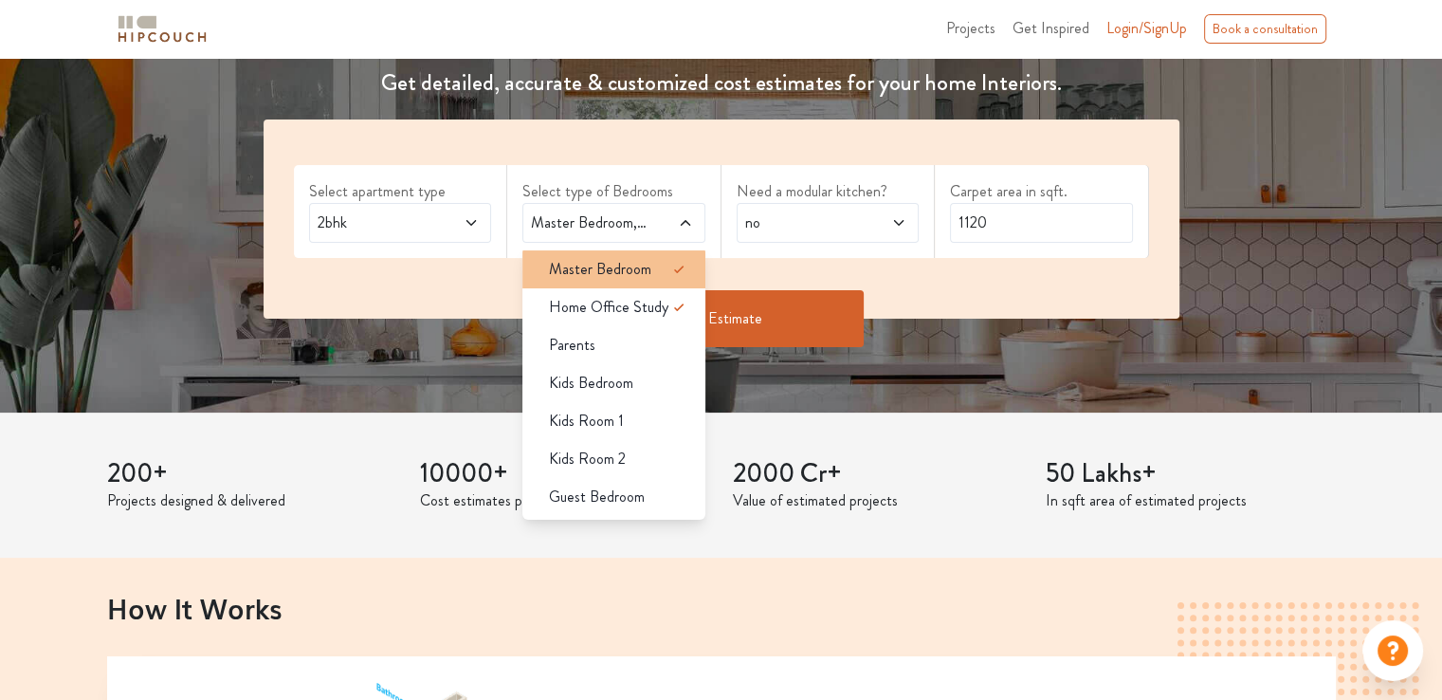
click at [649, 263] on div "Master Bedroom" at bounding box center [620, 269] width 172 height 23
click at [679, 272] on icon at bounding box center [679, 269] width 23 height 23
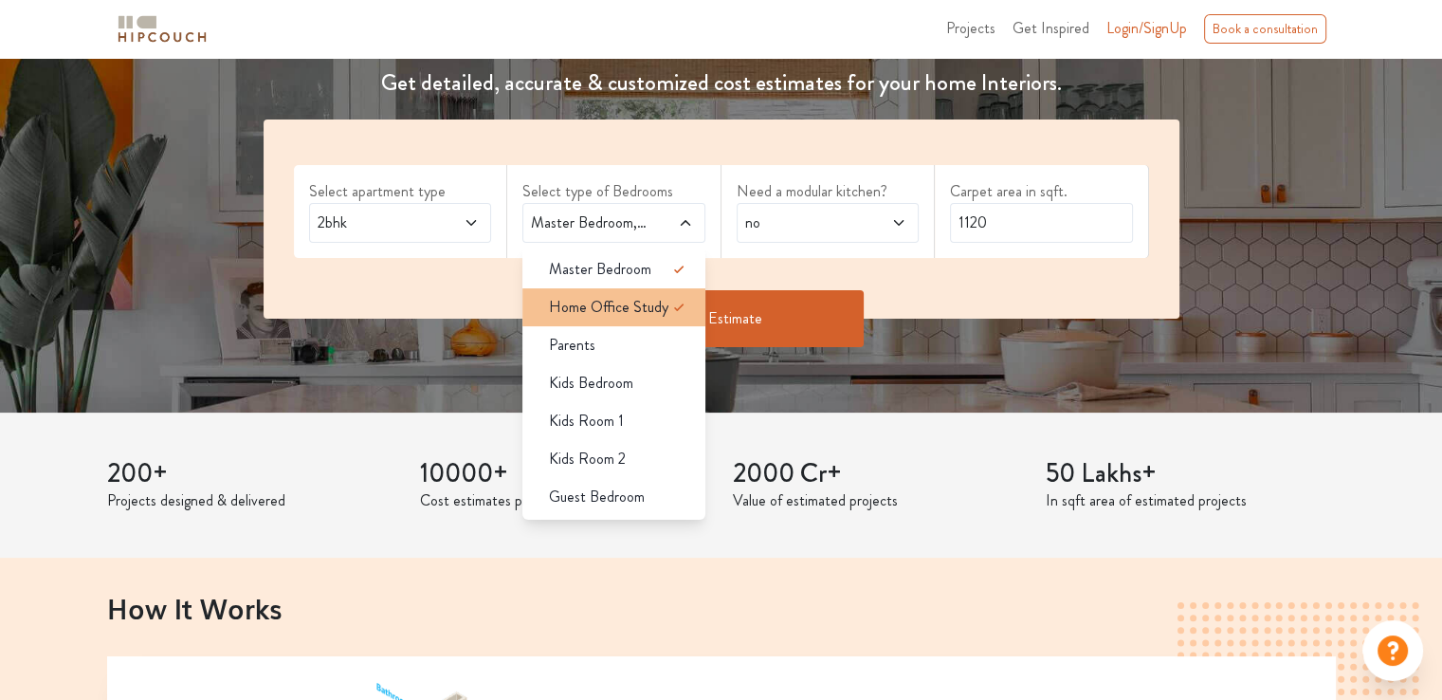
click at [675, 302] on icon at bounding box center [679, 307] width 23 height 23
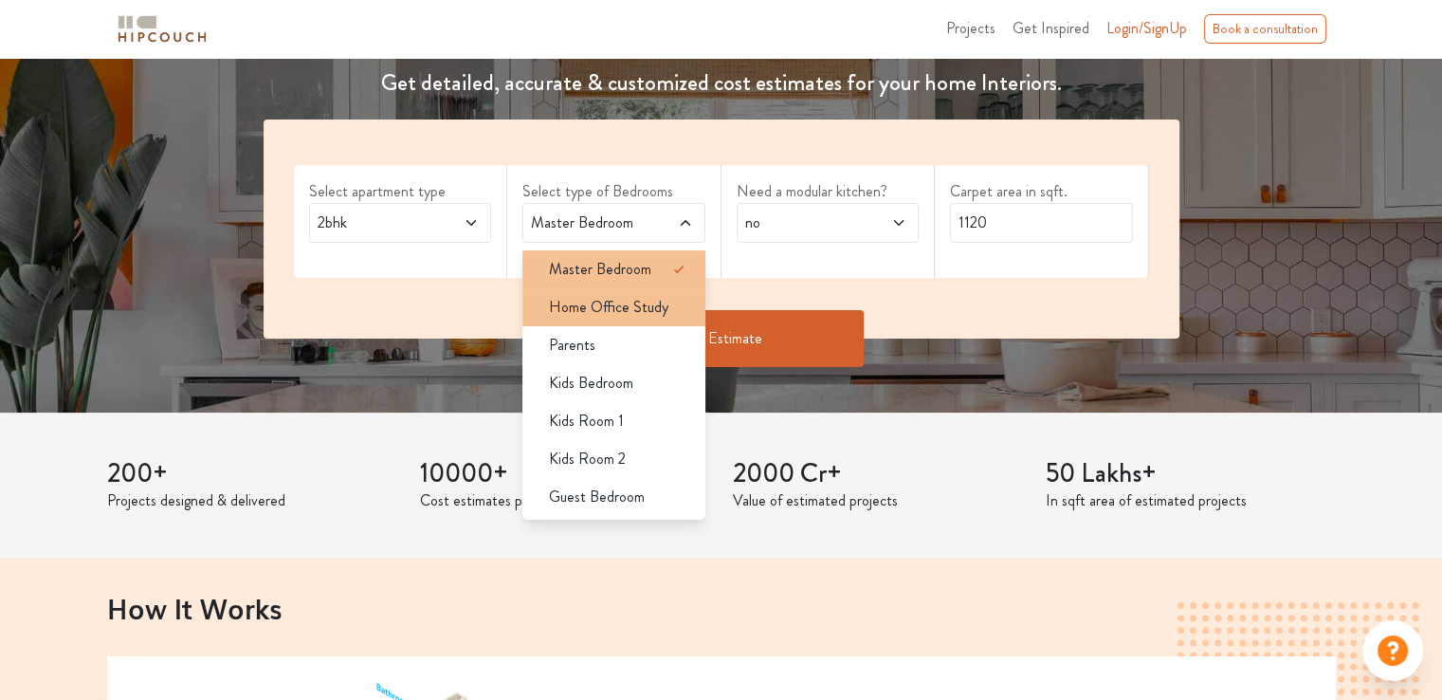
click at [688, 266] on icon at bounding box center [679, 269] width 23 height 23
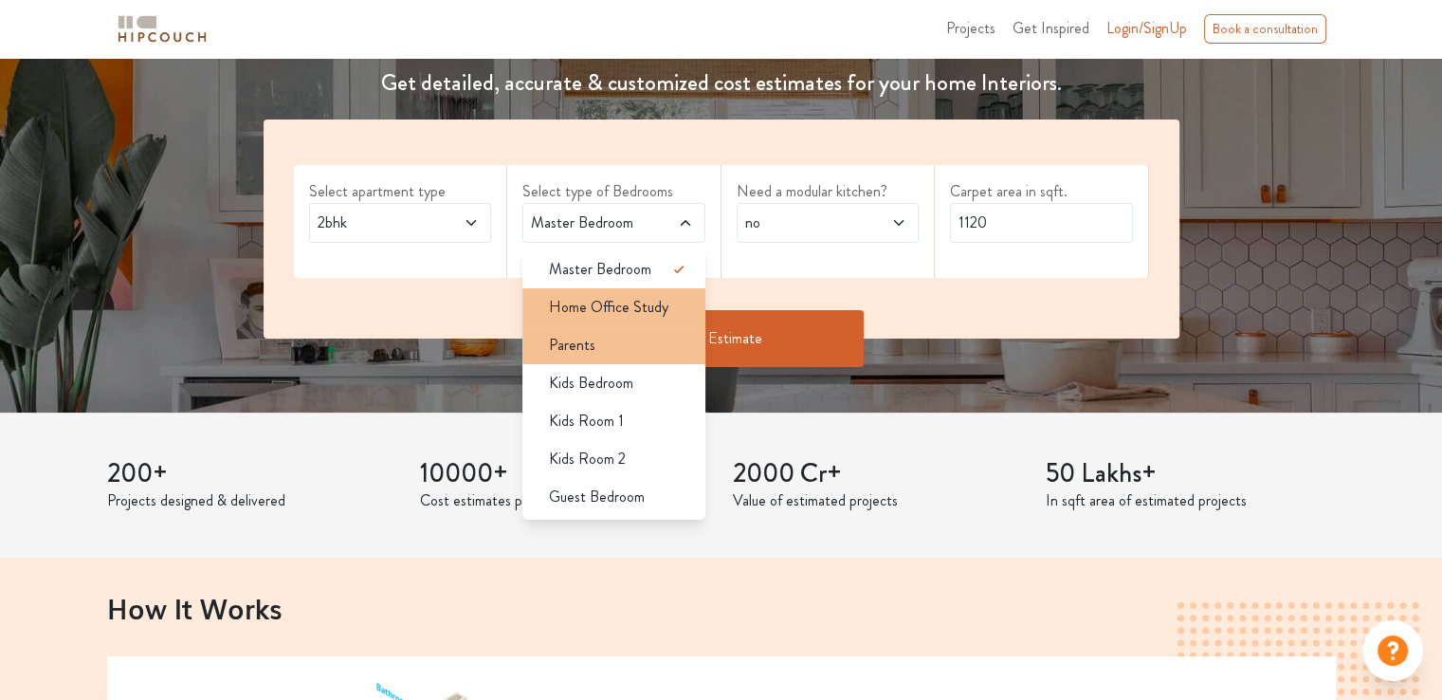
click at [669, 326] on li "Parents" at bounding box center [613, 345] width 183 height 38
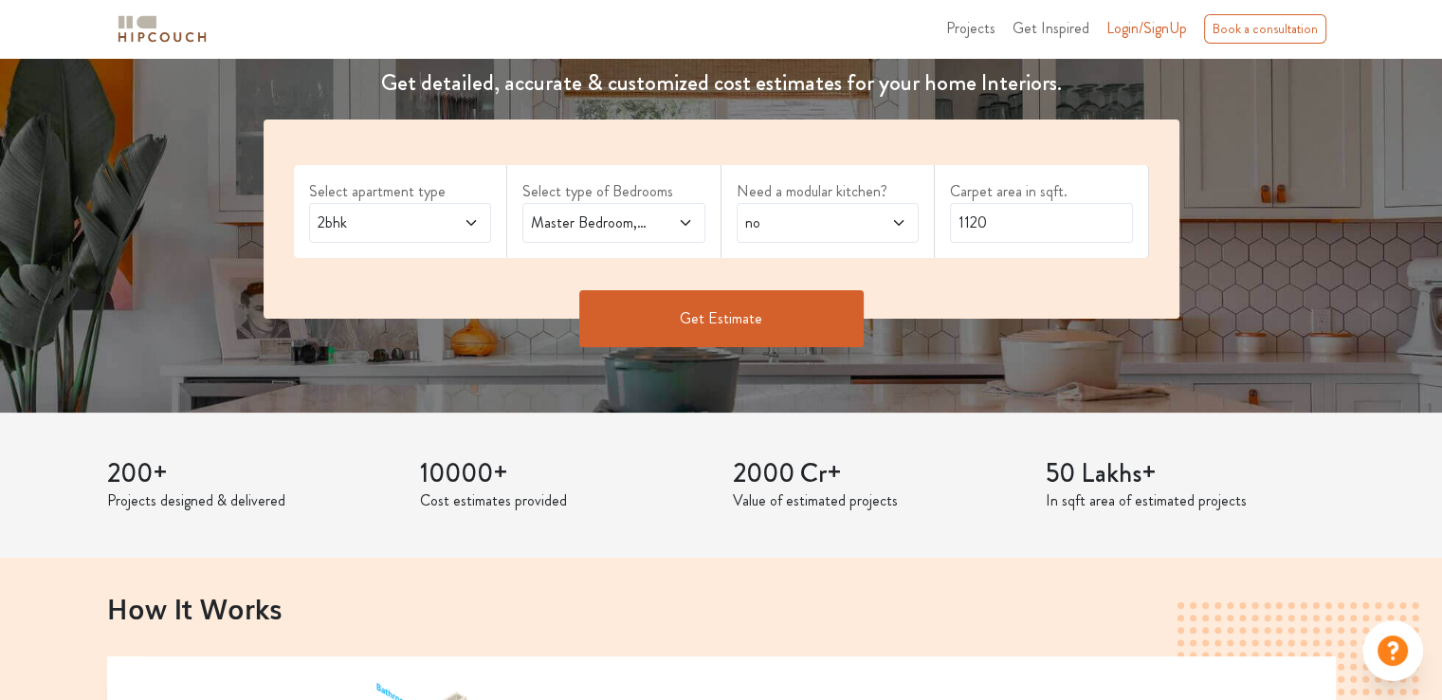
click at [675, 222] on span at bounding box center [672, 222] width 42 height 23
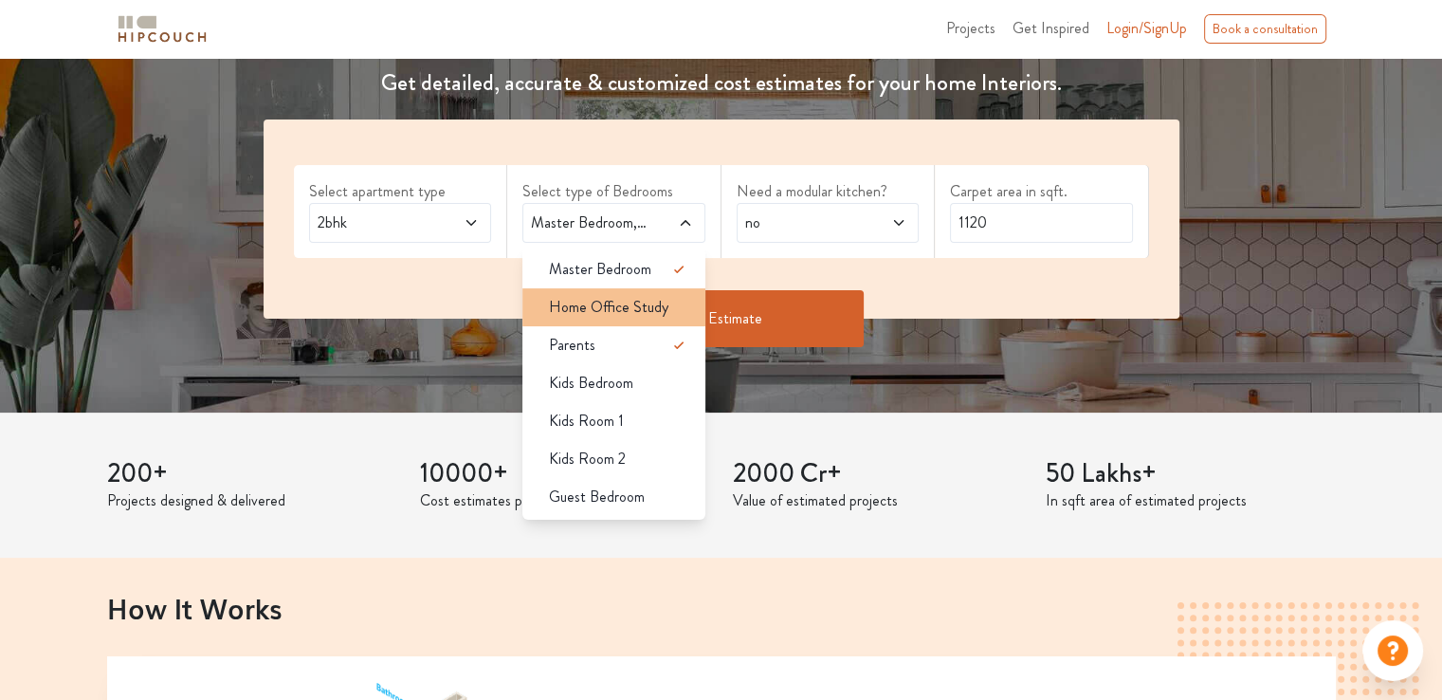
click at [668, 302] on div "Home Office Study" at bounding box center [620, 307] width 172 height 23
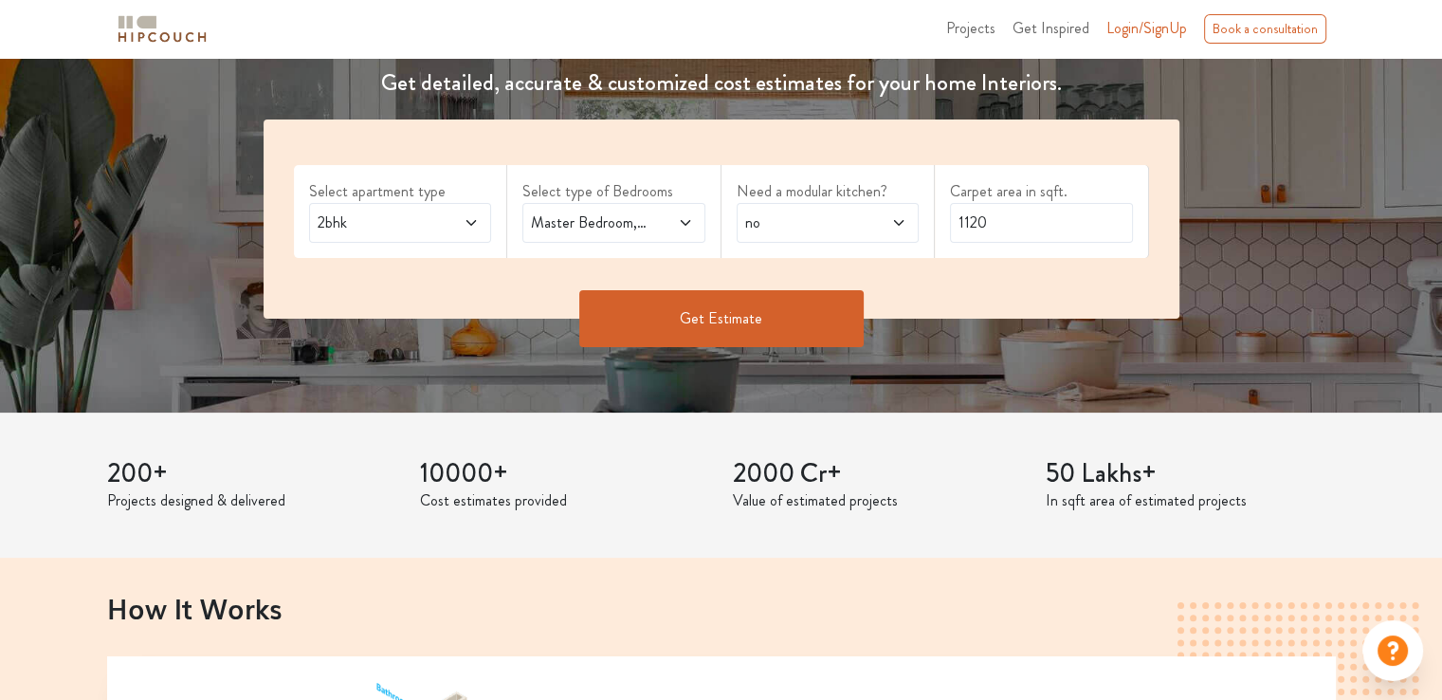
click at [679, 303] on button "Get Estimate" at bounding box center [721, 318] width 284 height 57
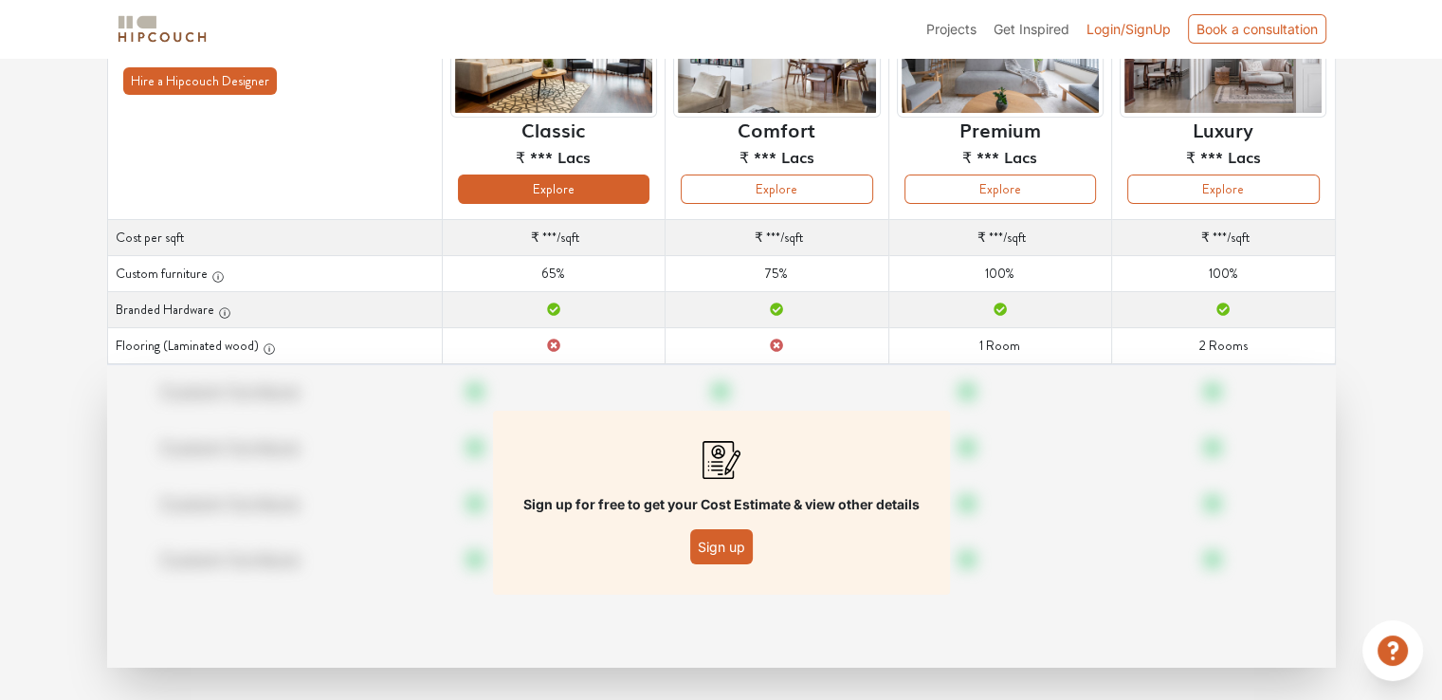
scroll to position [232, 0]
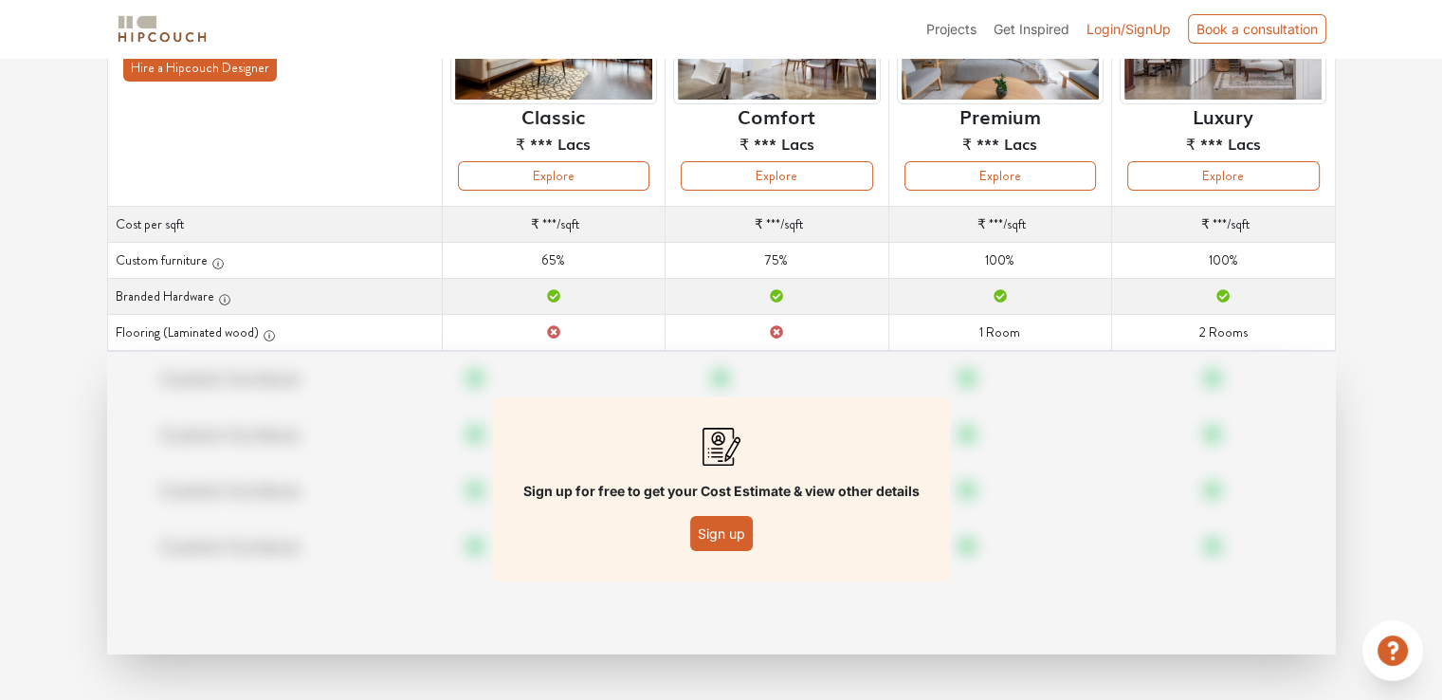
click at [719, 528] on button "Sign up" at bounding box center [721, 533] width 63 height 35
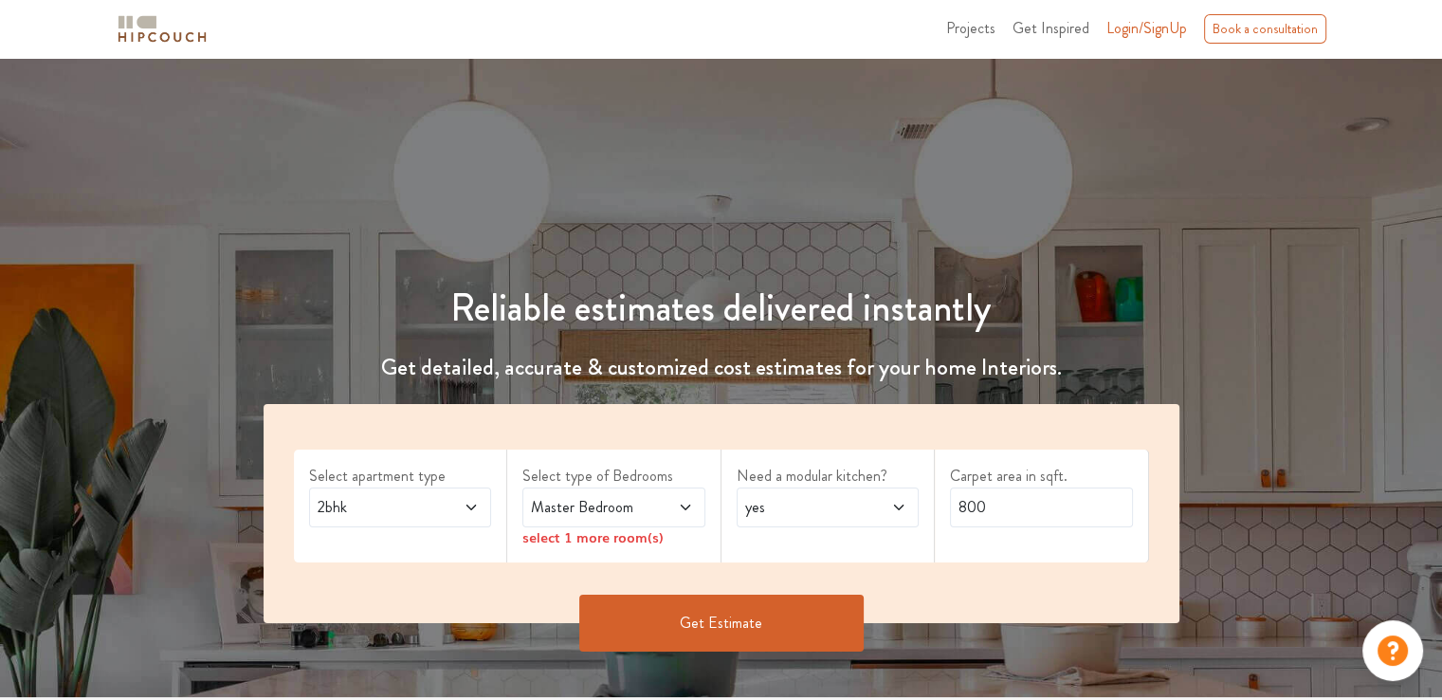
click at [610, 508] on span "Master Bedroom" at bounding box center [589, 507] width 124 height 23
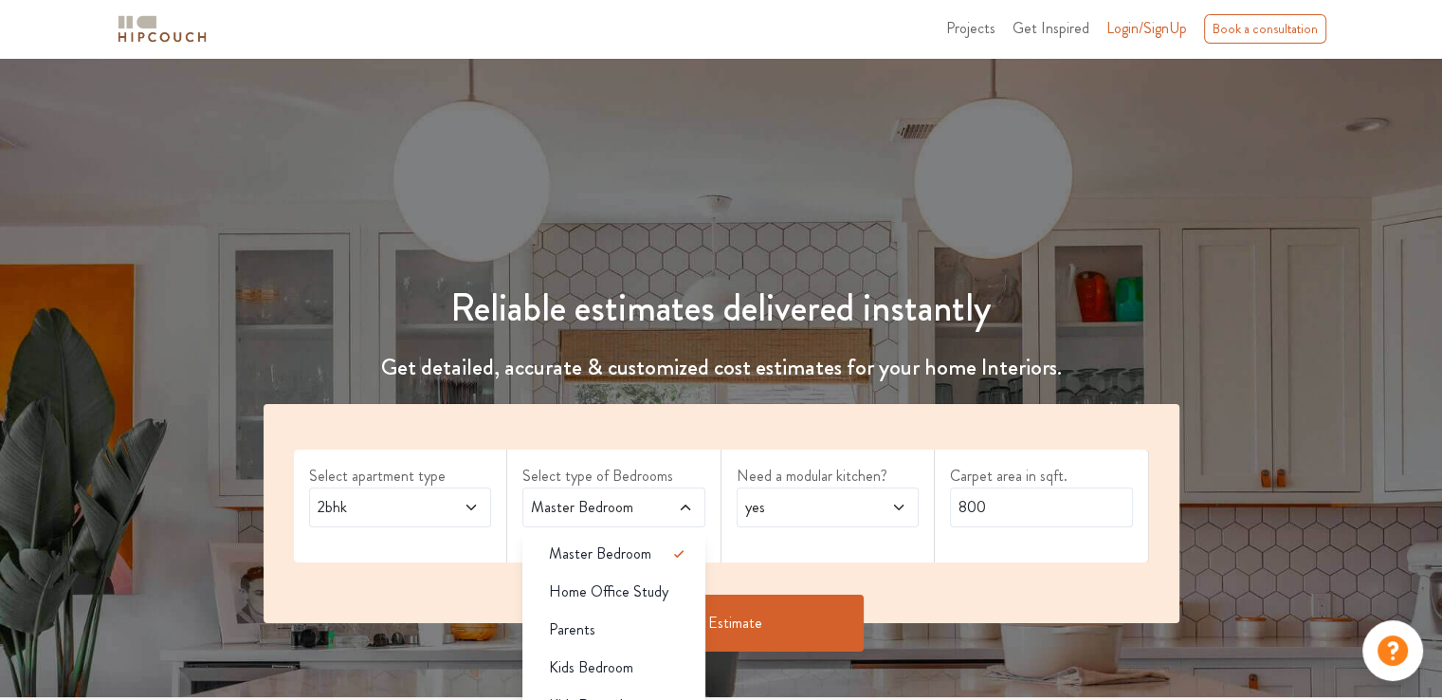
click at [610, 508] on span "Master Bedroom" at bounding box center [589, 507] width 124 height 23
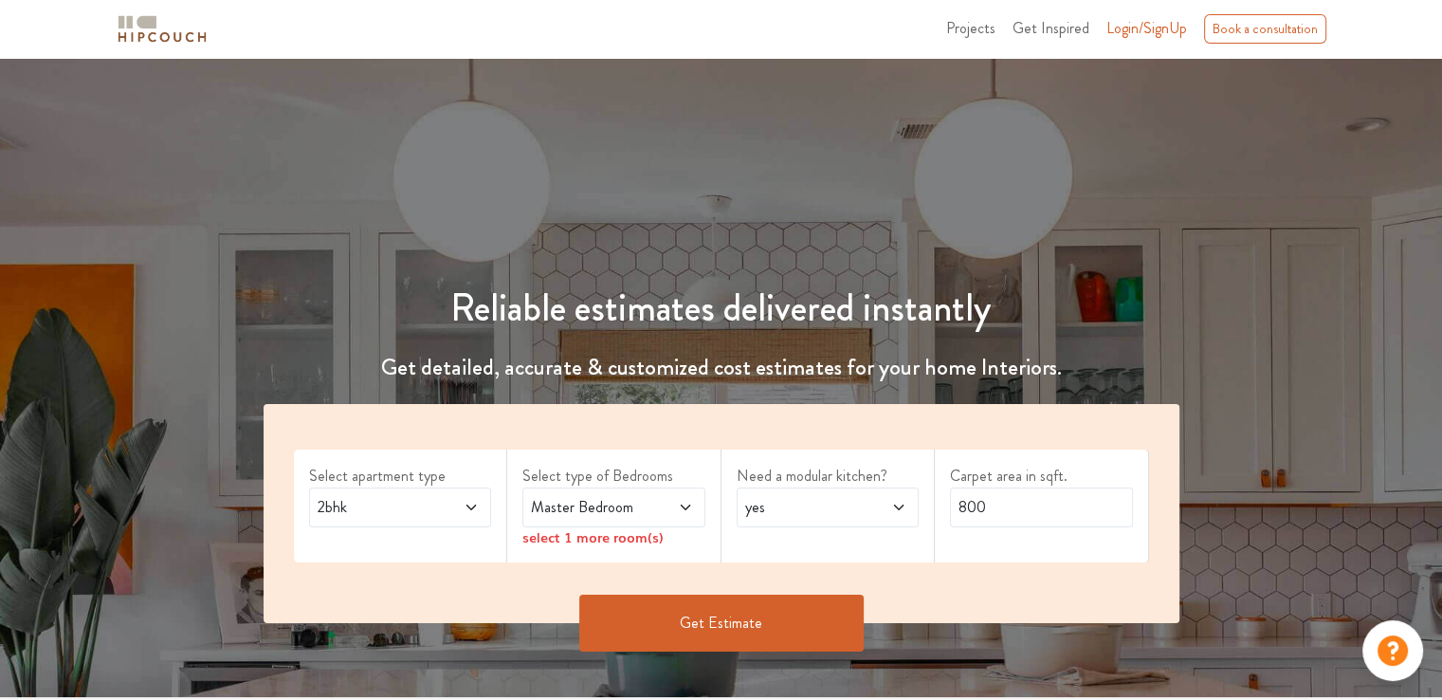
click at [514, 149] on div "Reliable estimates delivered instantly Get detailed, accurate & customized cost…" at bounding box center [721, 414] width 1442 height 531
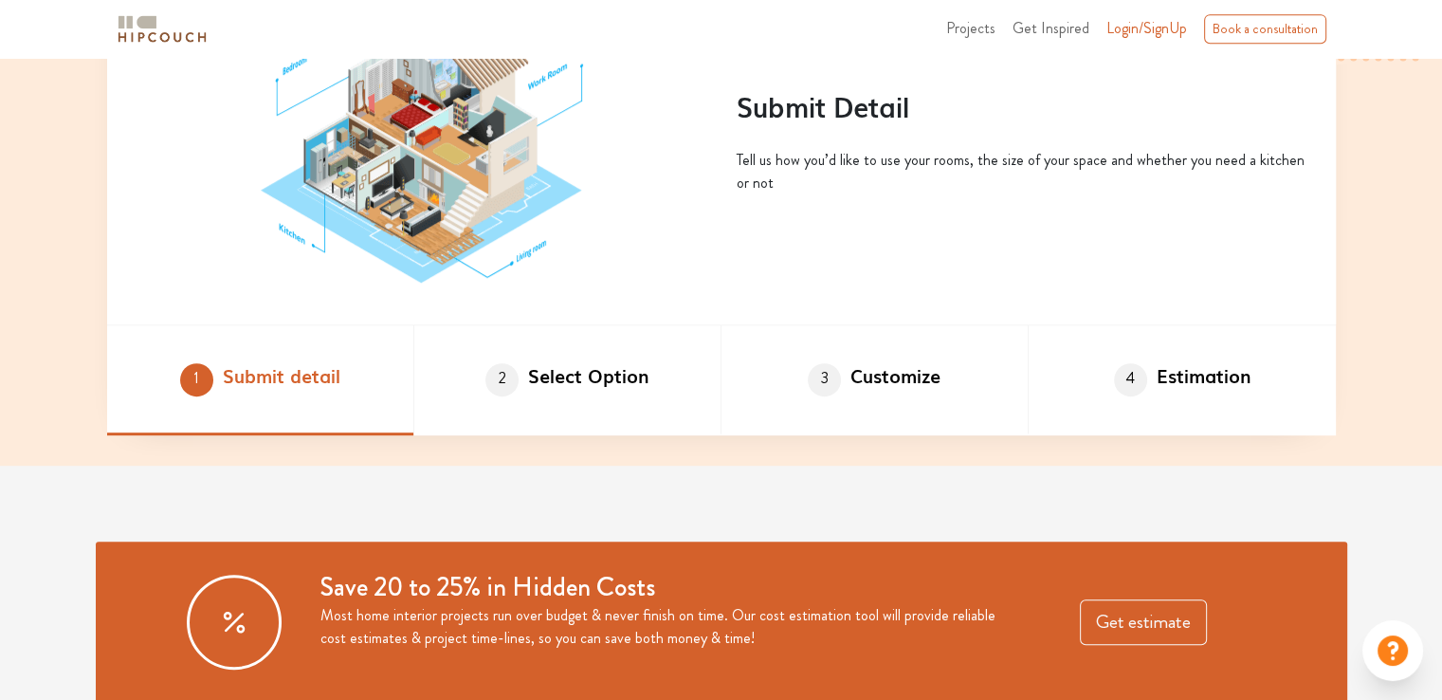
scroll to position [1138, 0]
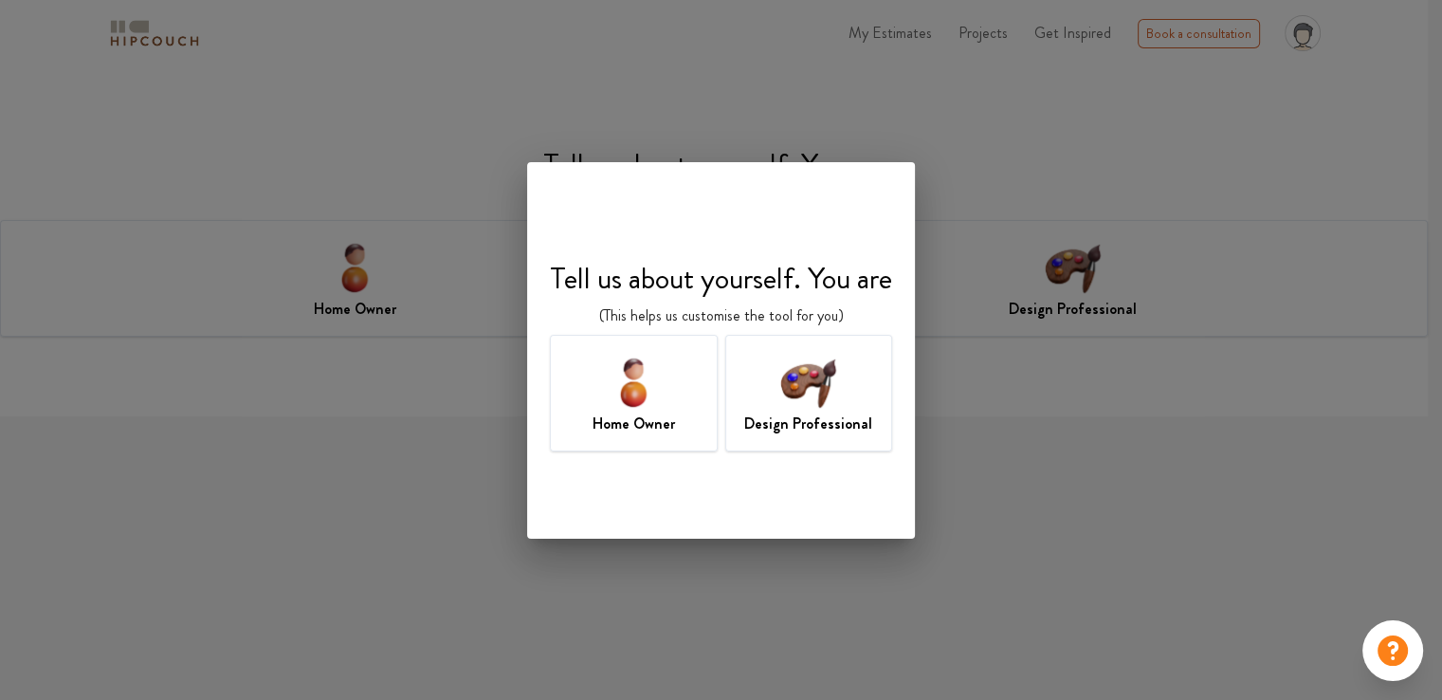
click at [810, 387] on img at bounding box center [809, 382] width 62 height 62
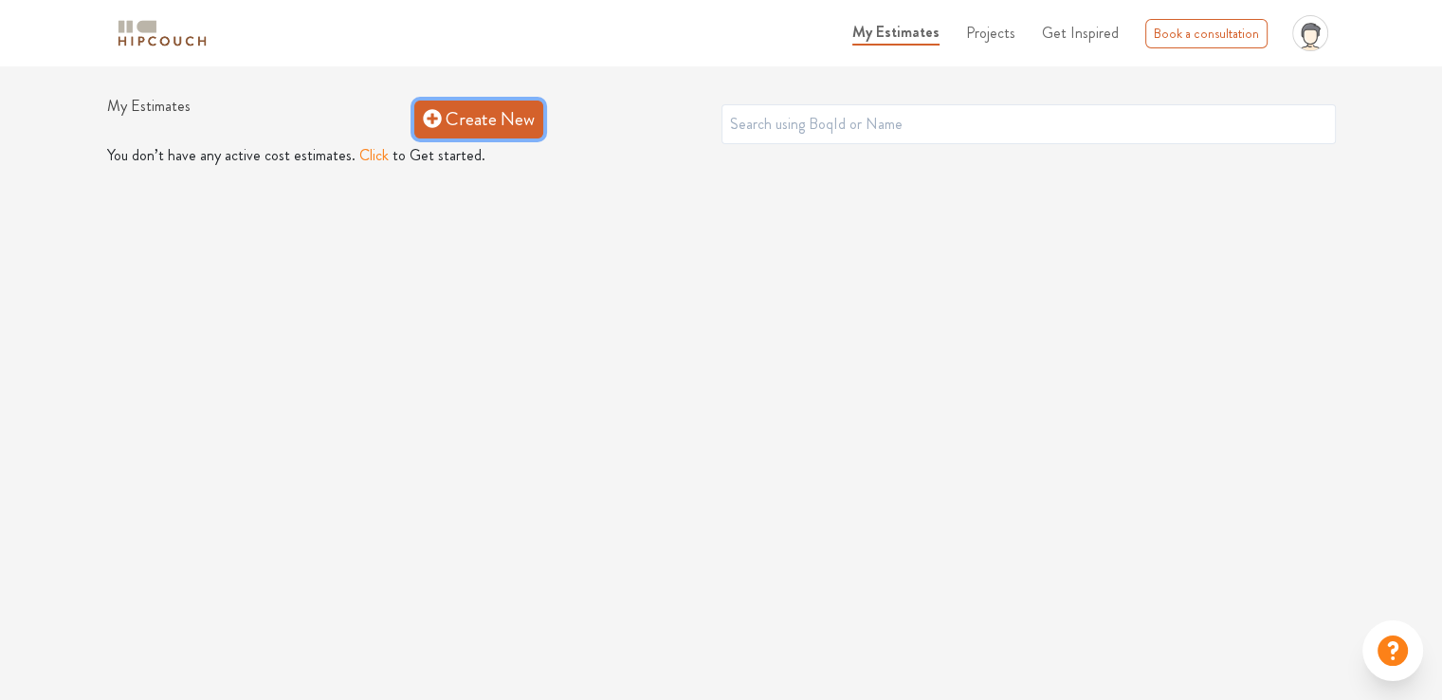
click at [464, 132] on link "Create New" at bounding box center [478, 120] width 129 height 38
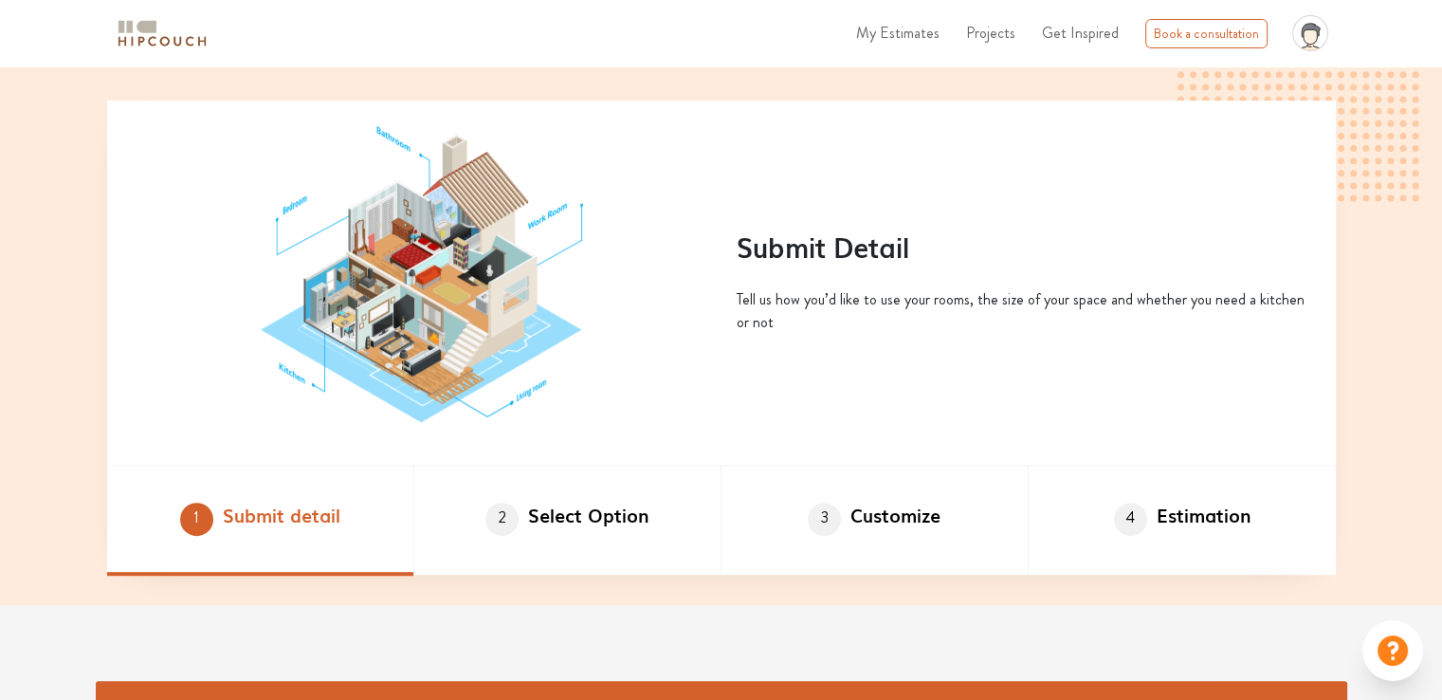
scroll to position [853, 0]
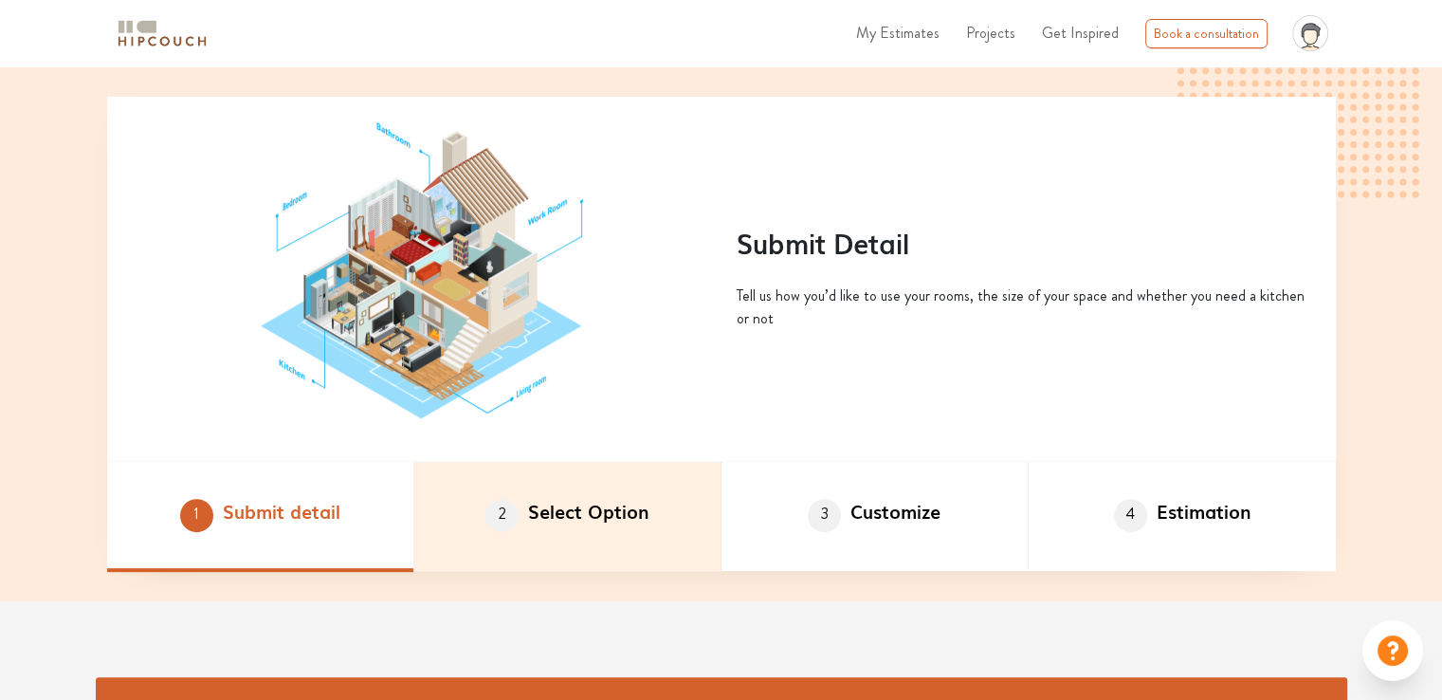
click at [584, 514] on li "2 Select Option" at bounding box center [567, 517] width 307 height 110
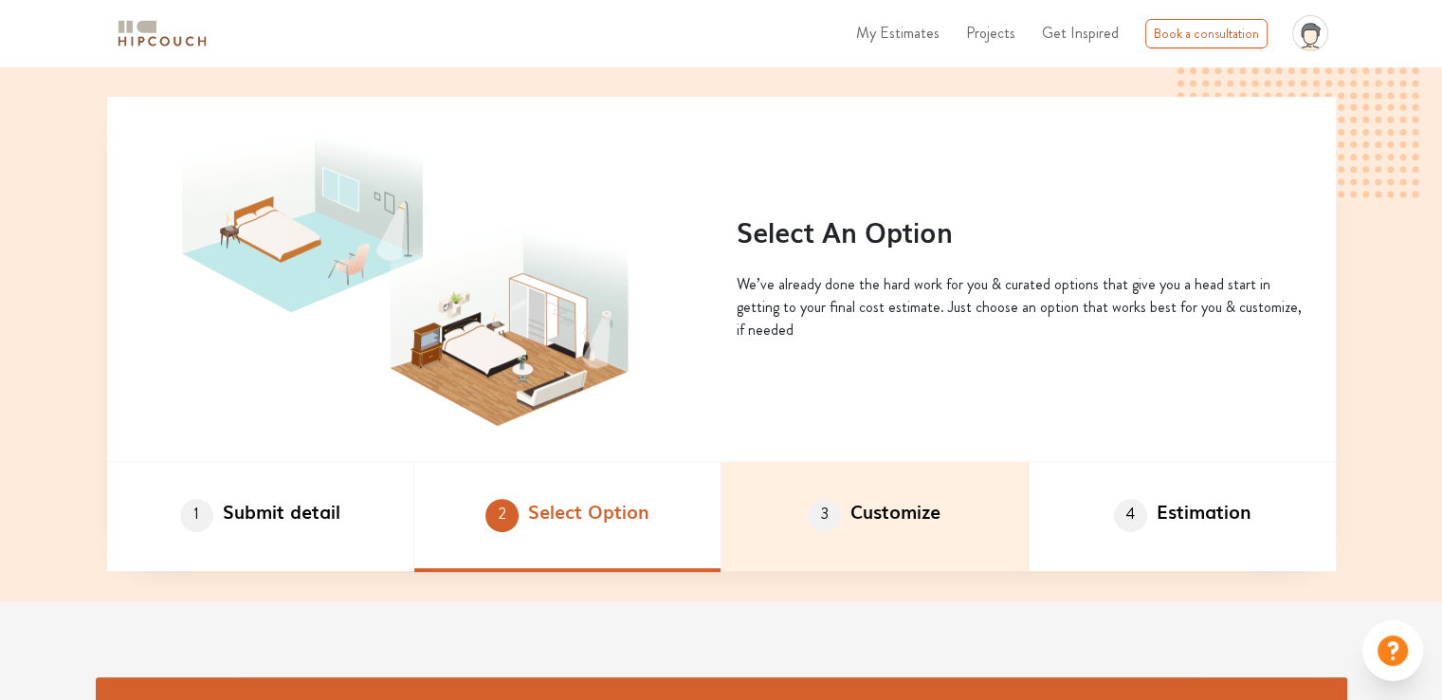
click at [832, 532] on li "3 Customize" at bounding box center [875, 517] width 307 height 110
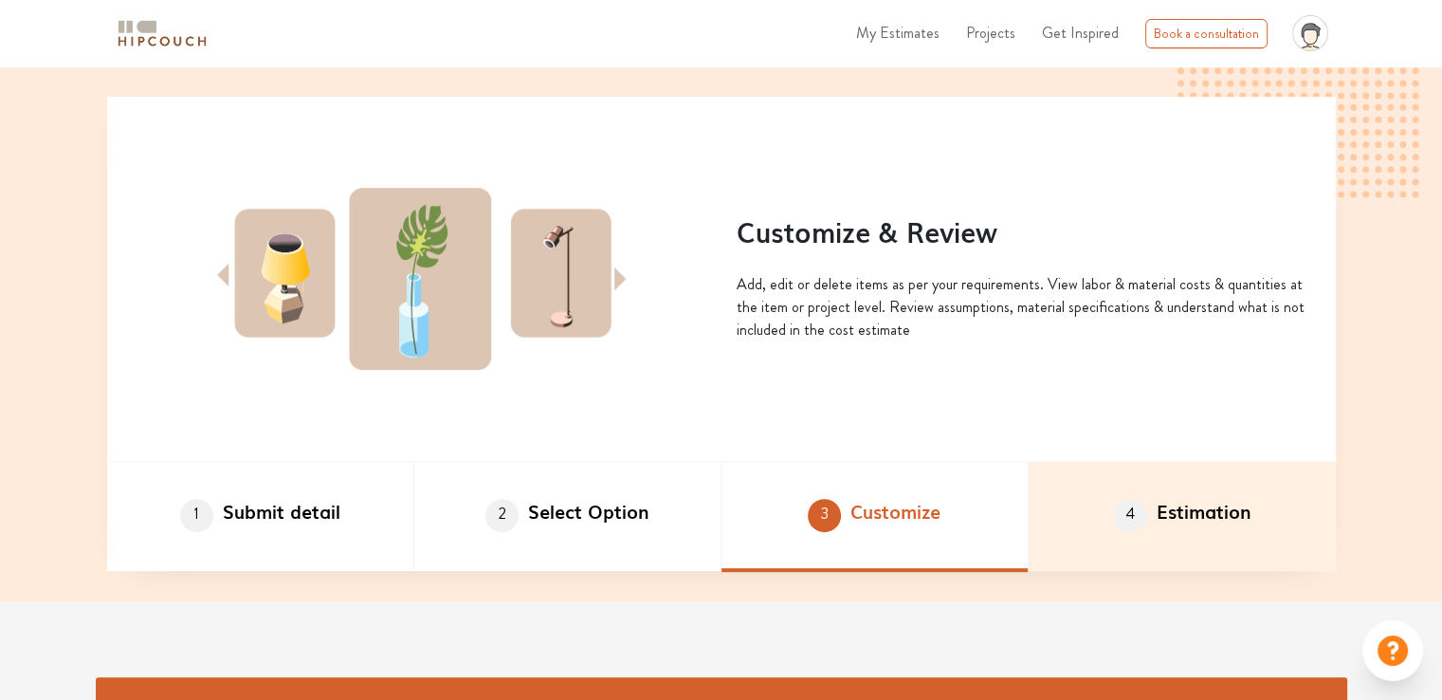
click at [1163, 513] on li "4 Estimation" at bounding box center [1182, 517] width 307 height 110
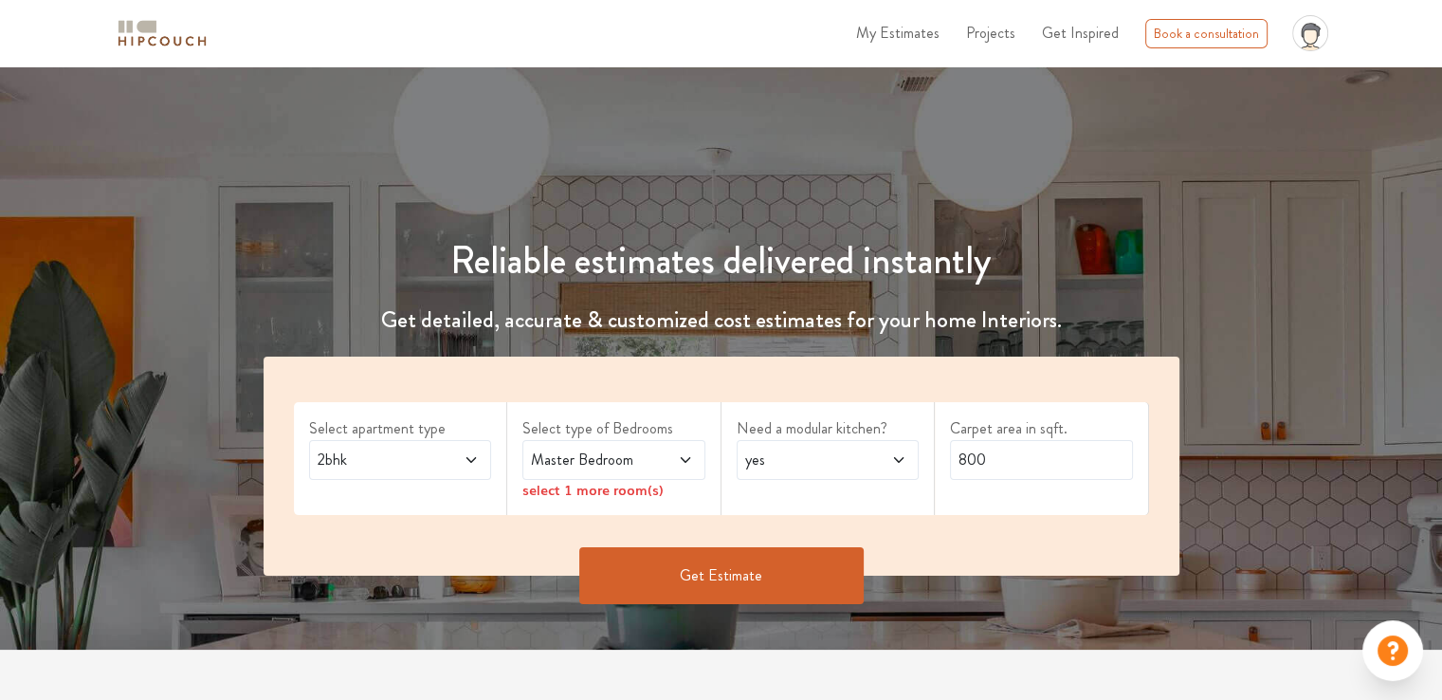
scroll to position [0, 0]
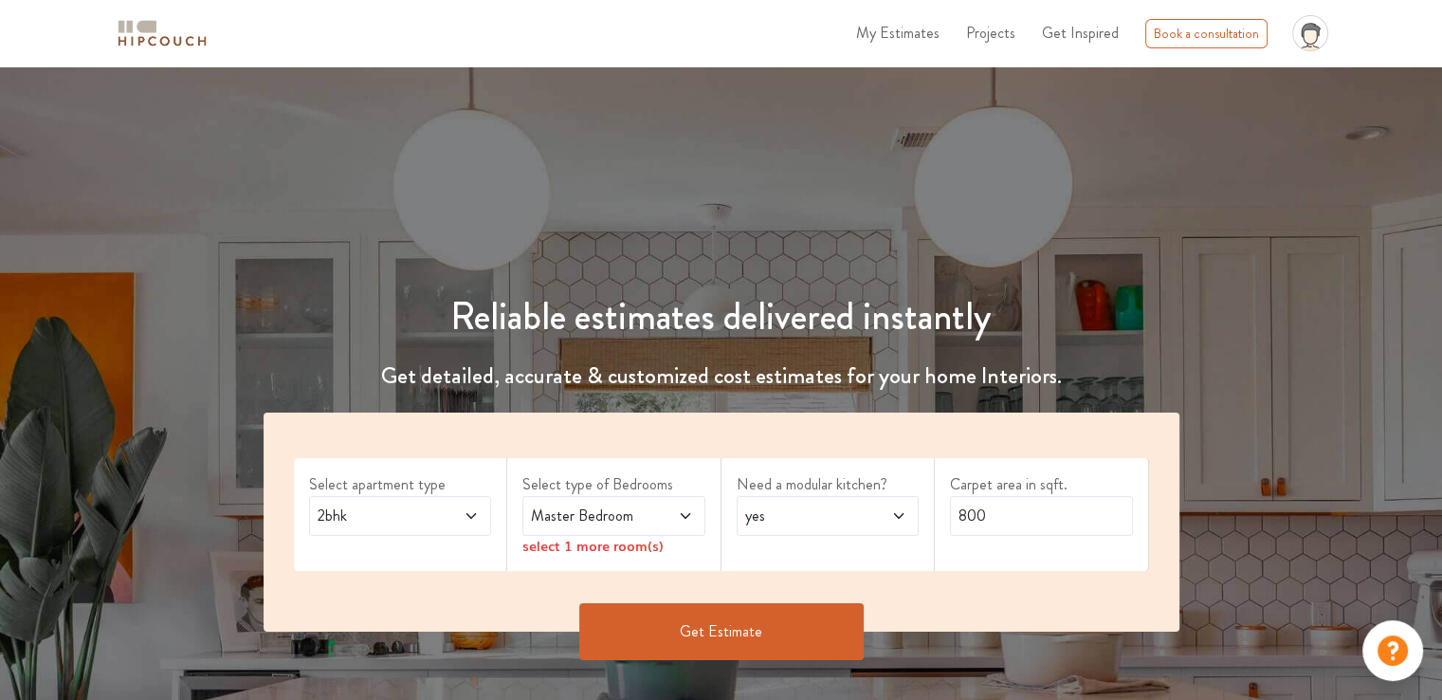
click at [393, 516] on span "2bhk" at bounding box center [376, 515] width 124 height 23
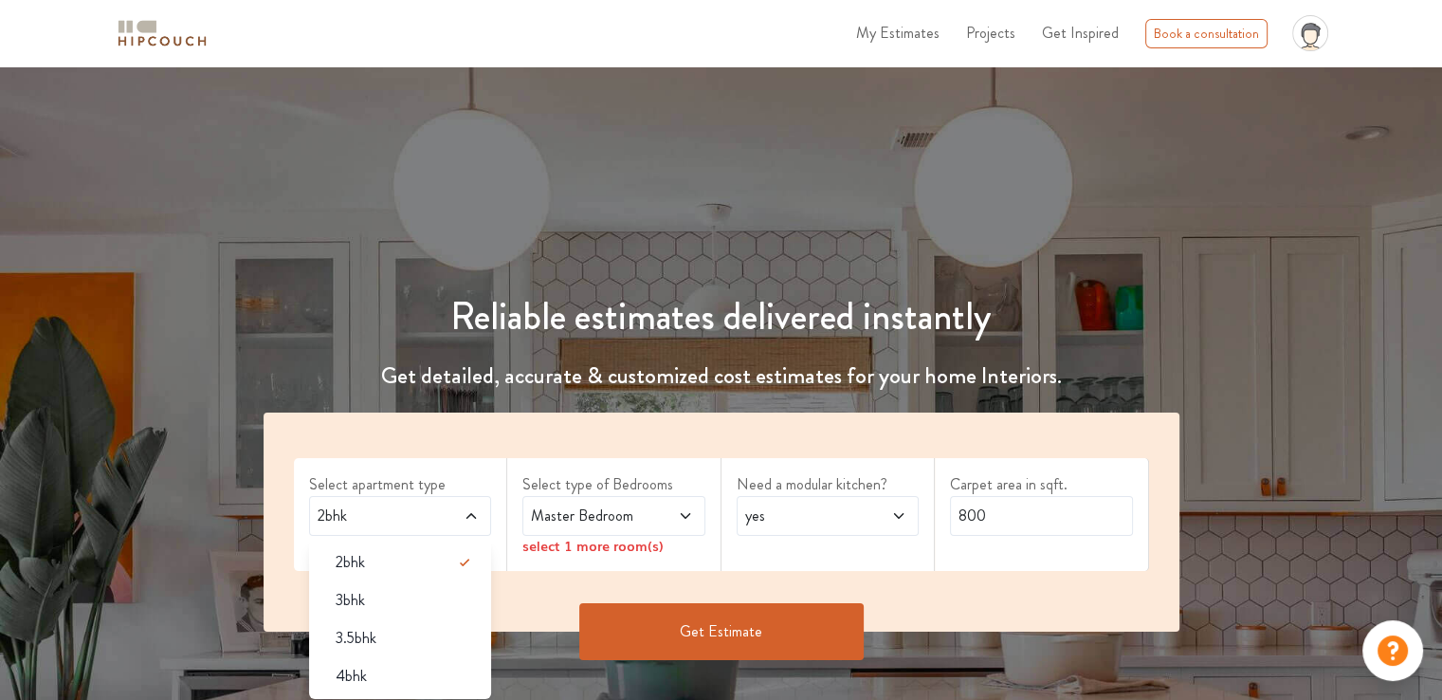
scroll to position [190, 0]
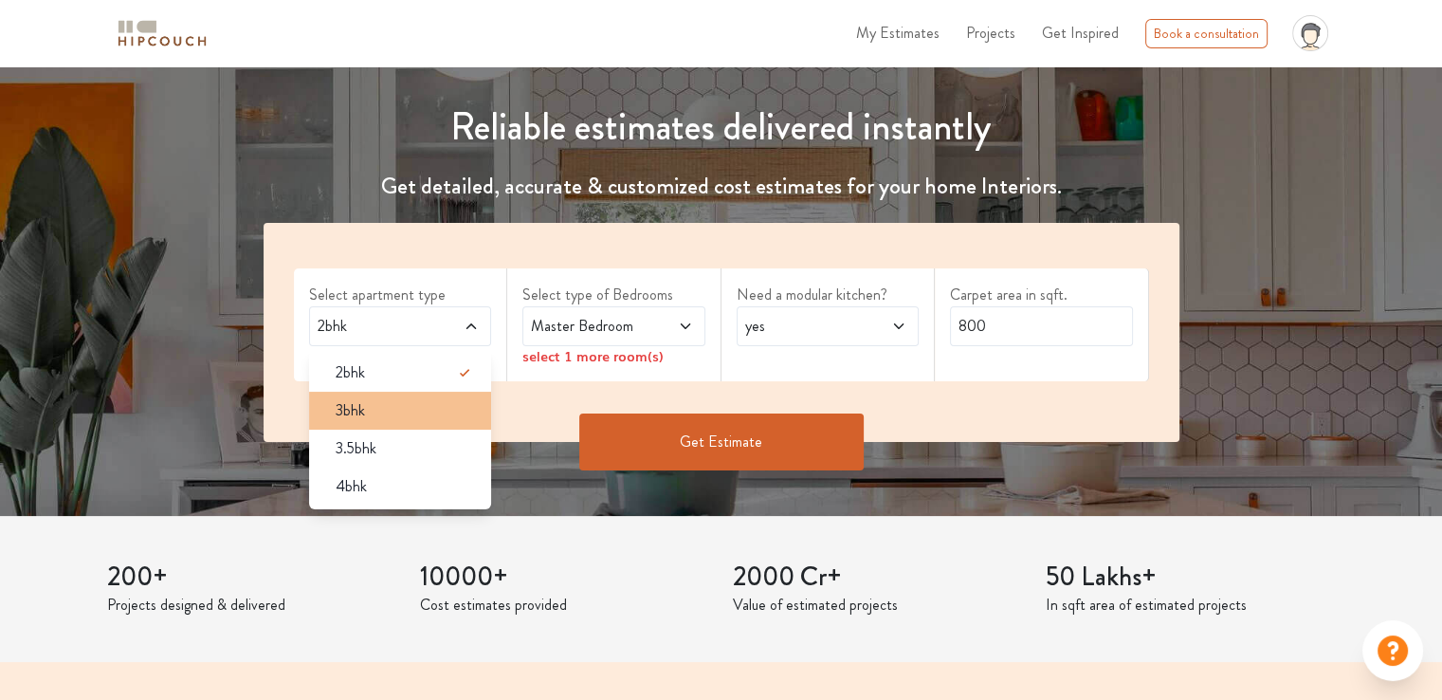
click at [417, 415] on div "3bhk" at bounding box center [407, 410] width 172 height 23
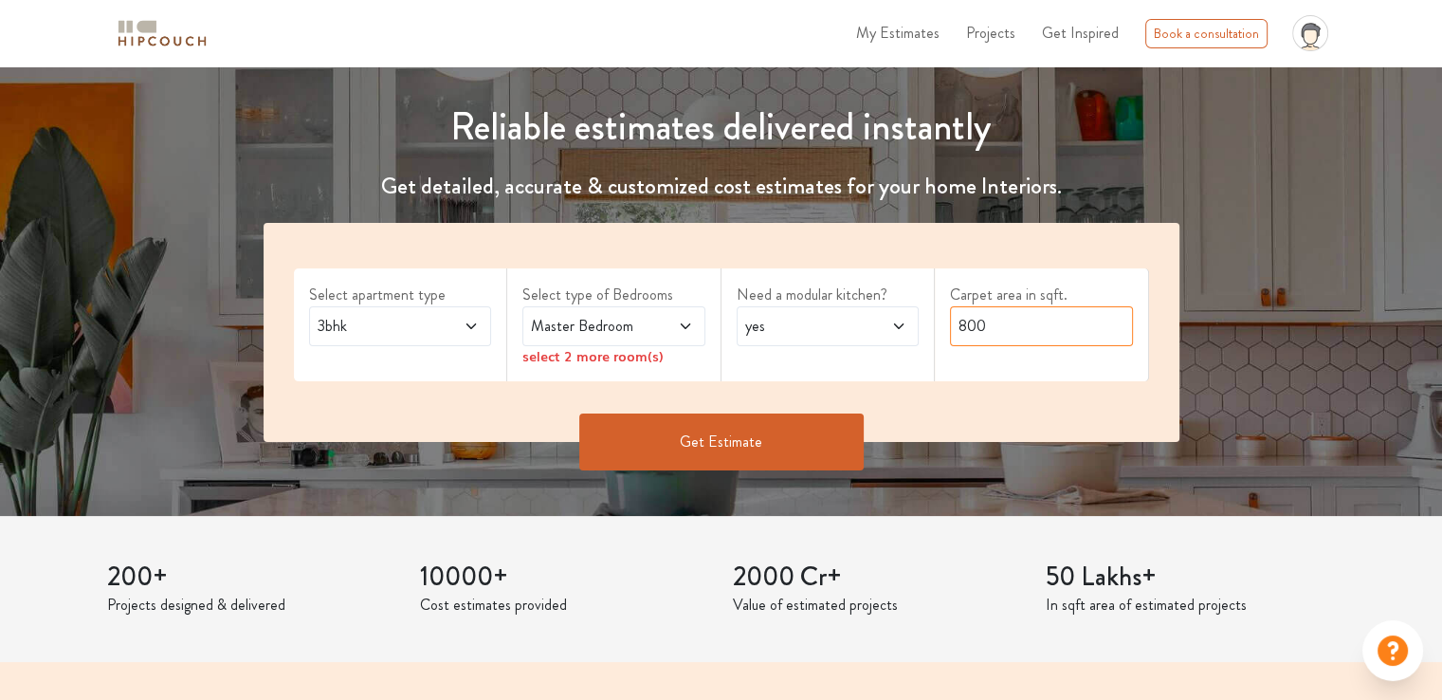
drag, startPoint x: 1009, startPoint y: 324, endPoint x: 915, endPoint y: 330, distance: 94.0
click at [915, 330] on div "Select apartment type 3bhk Select type of Bedrooms Master Bedroom select 2 more…" at bounding box center [722, 332] width 916 height 219
type input "1120"
click at [556, 321] on span "Master Bedroom" at bounding box center [589, 326] width 124 height 23
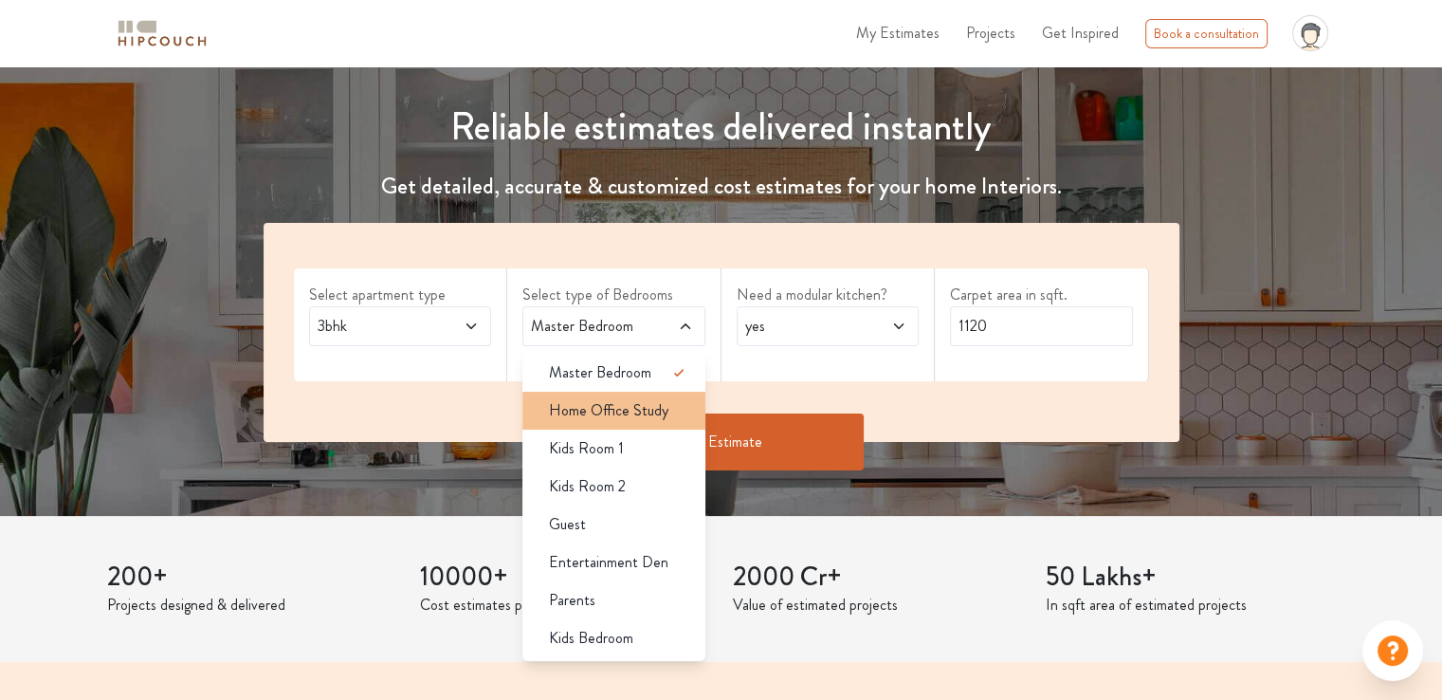
click at [633, 409] on span "Home Office Study" at bounding box center [608, 410] width 119 height 23
click at [850, 321] on span "yes" at bounding box center [804, 326] width 124 height 23
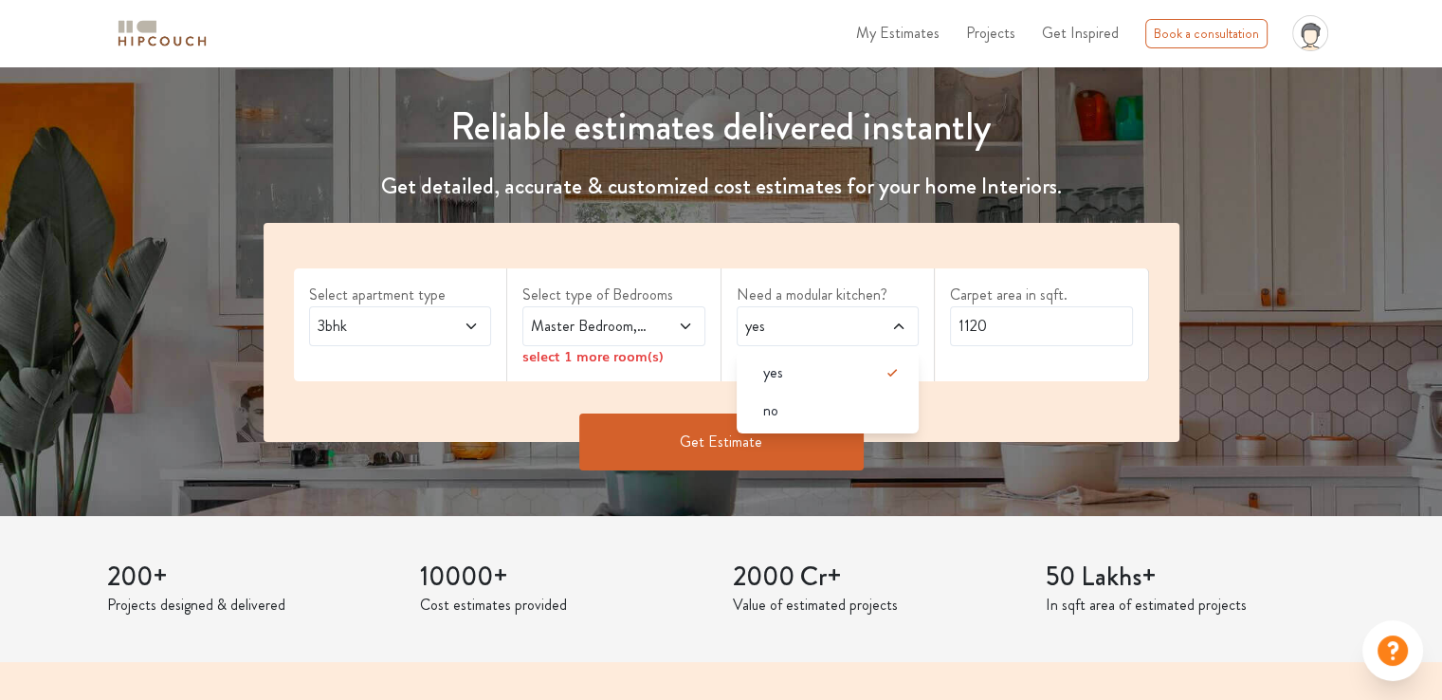
click at [684, 434] on button "Get Estimate" at bounding box center [721, 441] width 284 height 57
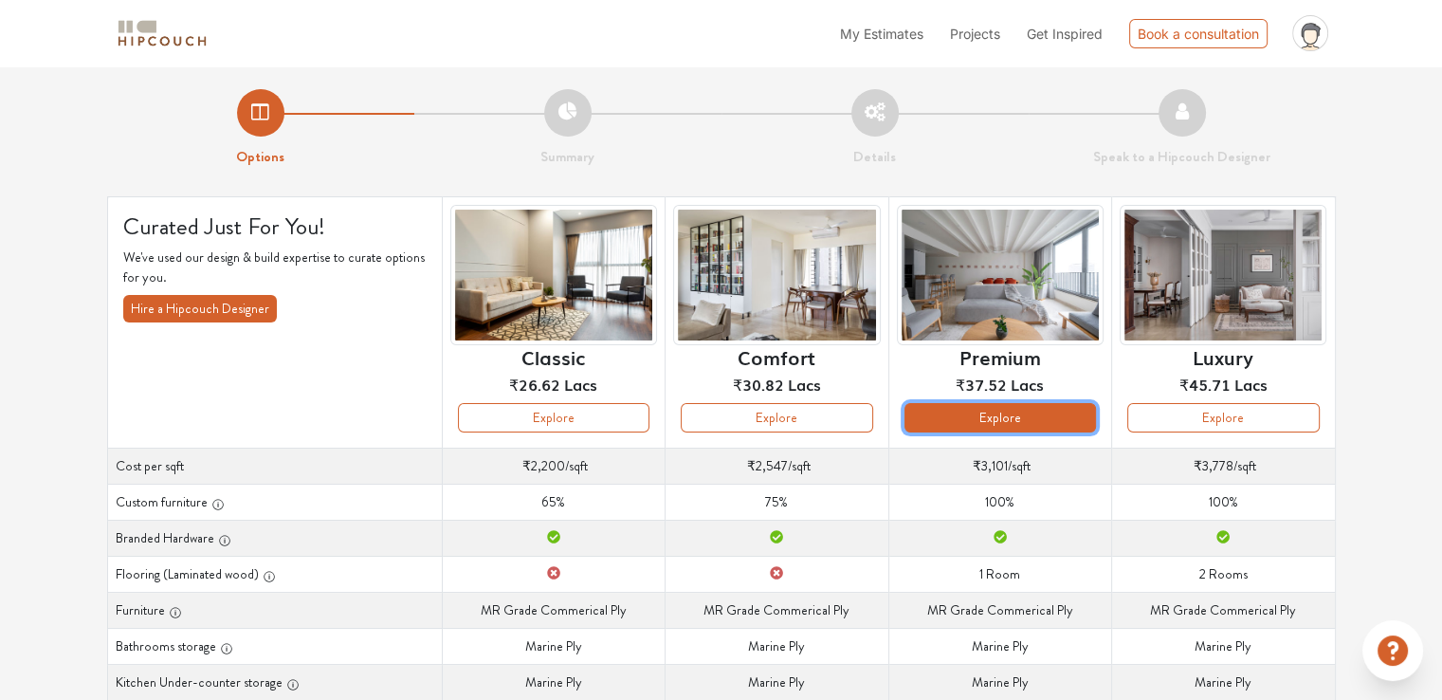
click at [1022, 416] on button "Explore" at bounding box center [1001, 417] width 192 height 29
